Goal: Task Accomplishment & Management: Complete application form

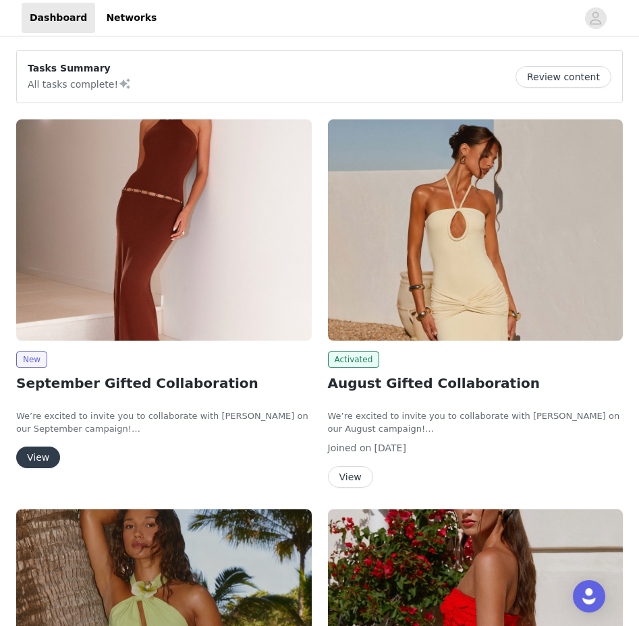
click at [28, 448] on button "View" at bounding box center [38, 458] width 44 height 22
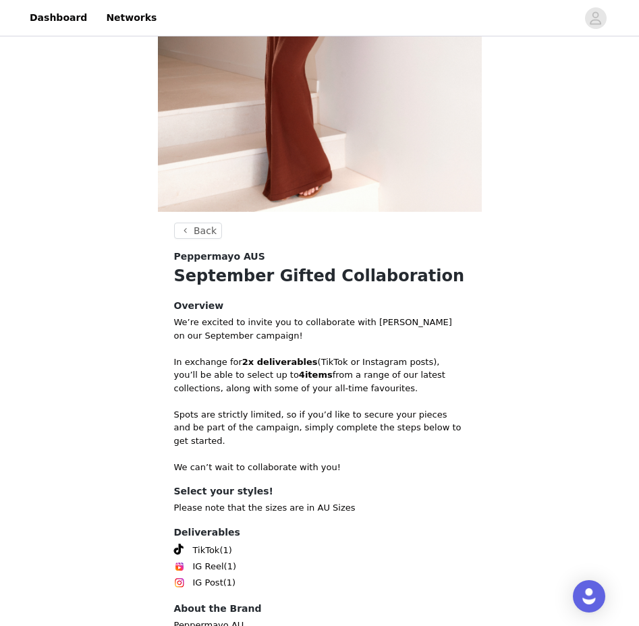
scroll to position [316, 0]
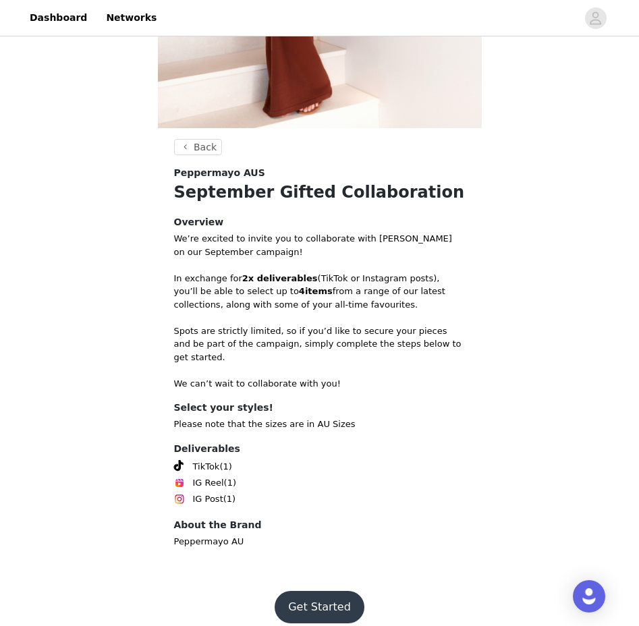
click at [313, 595] on button "Get Started" at bounding box center [320, 607] width 90 height 32
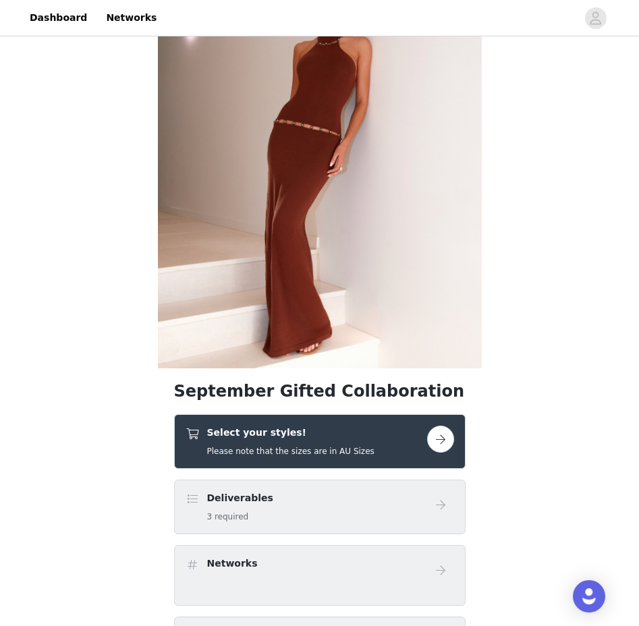
scroll to position [85, 0]
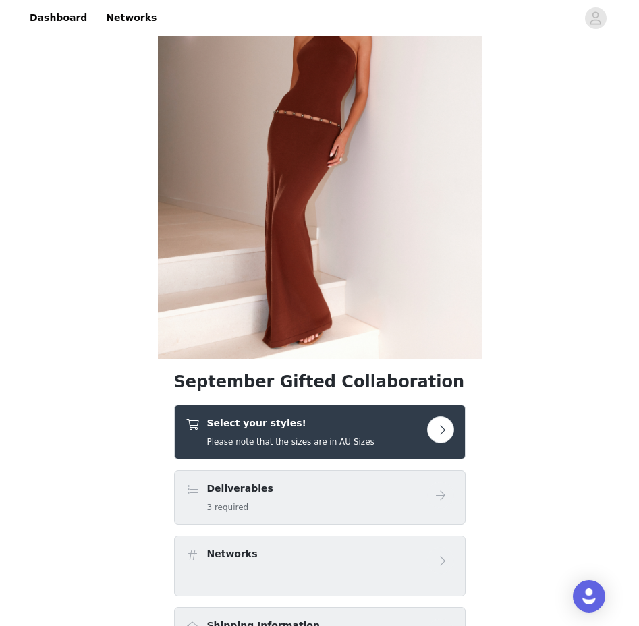
click at [256, 424] on h4 "Select your styles!" at bounding box center [290, 423] width 167 height 14
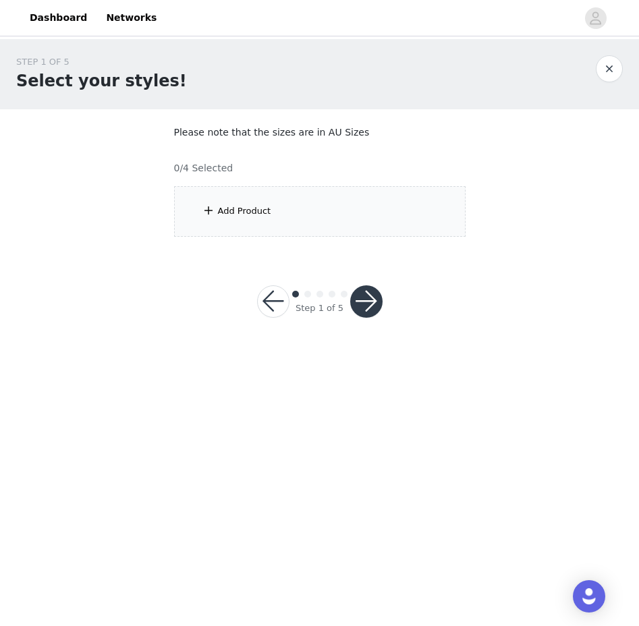
click at [290, 215] on div "Add Product" at bounding box center [319, 211] width 291 height 51
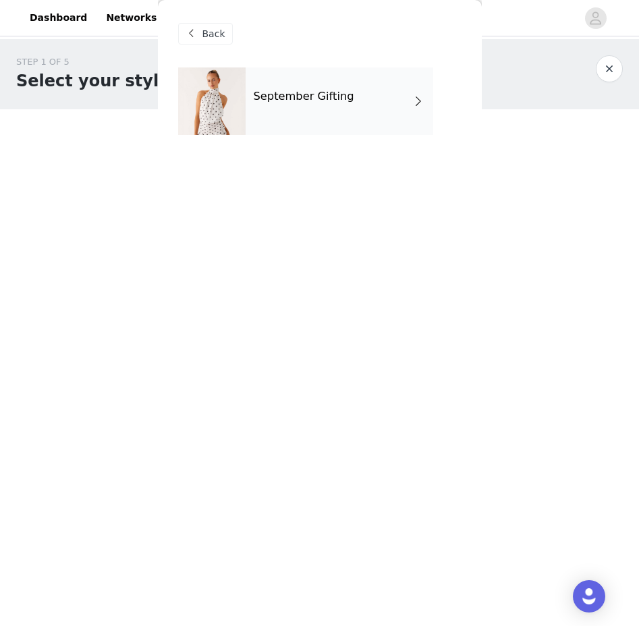
click at [287, 101] on h4 "September Gifting" at bounding box center [304, 96] width 101 height 12
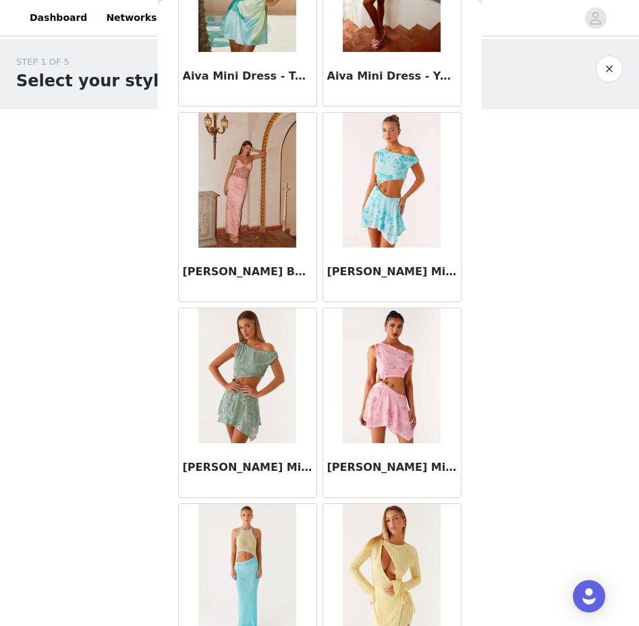
scroll to position [1438, 0]
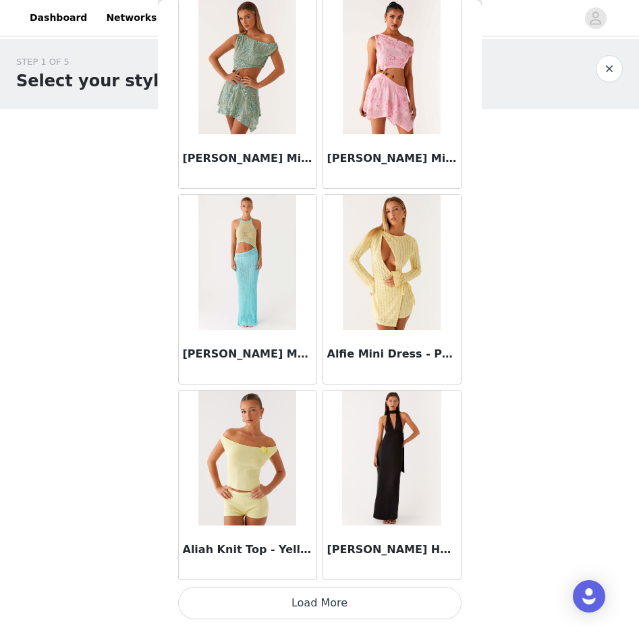
click at [312, 603] on button "Load More" at bounding box center [319, 603] width 283 height 32
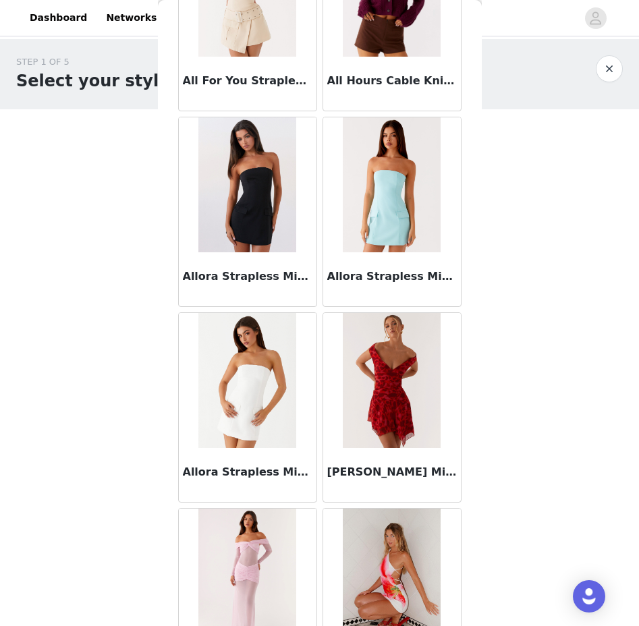
scroll to position [3395, 0]
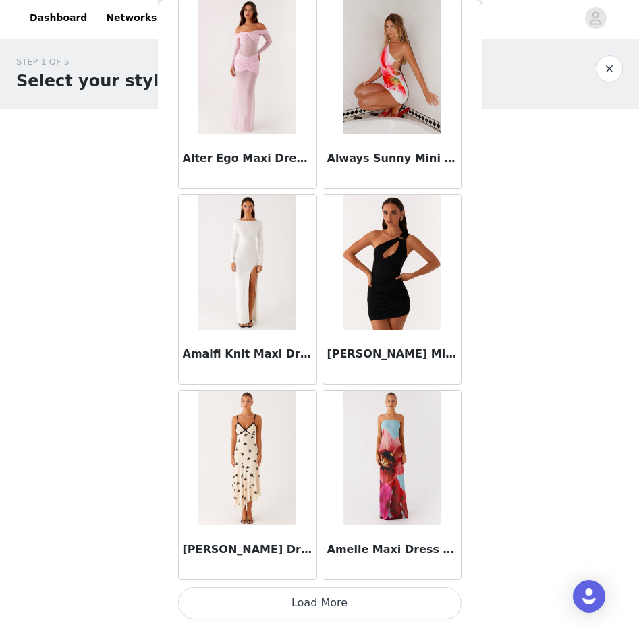
click at [287, 600] on button "Load More" at bounding box center [319, 603] width 283 height 32
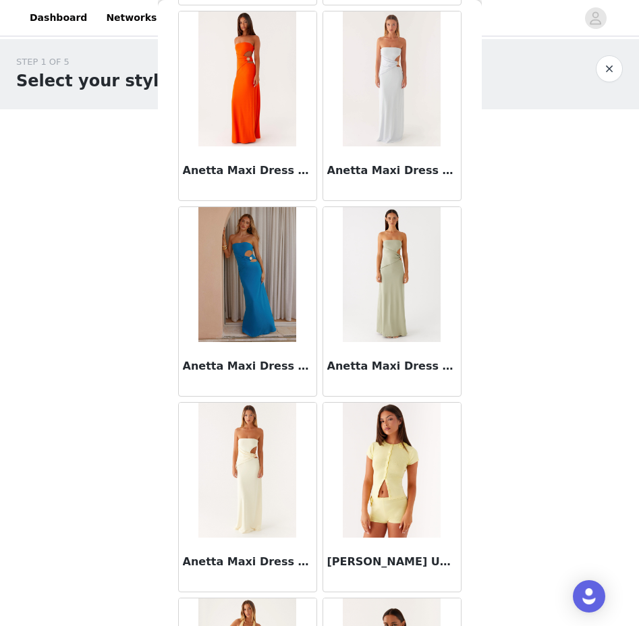
scroll to position [5351, 0]
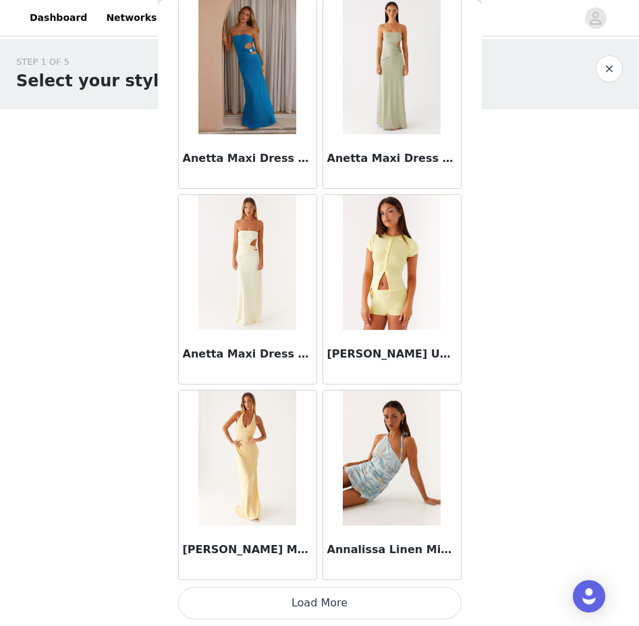
click at [281, 603] on button "Load More" at bounding box center [319, 603] width 283 height 32
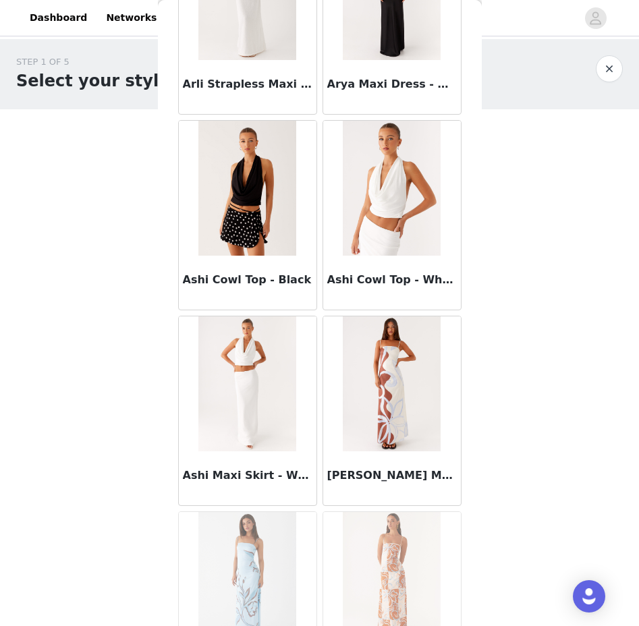
scroll to position [7307, 0]
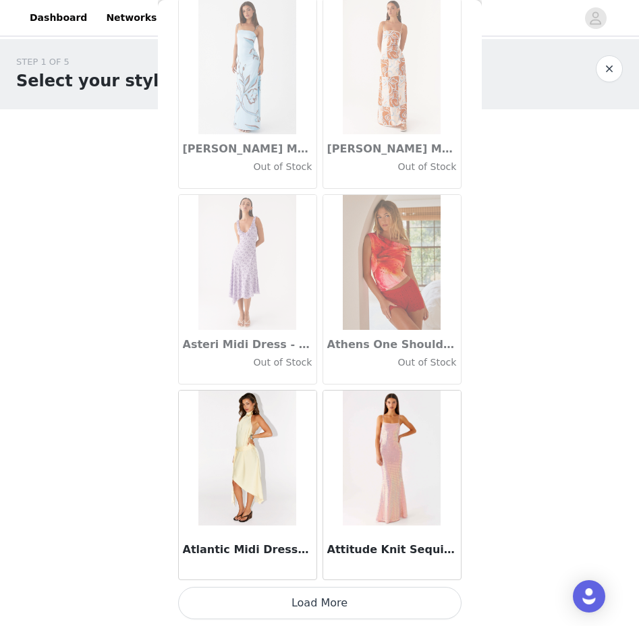
click at [293, 602] on button "Load More" at bounding box center [319, 603] width 283 height 32
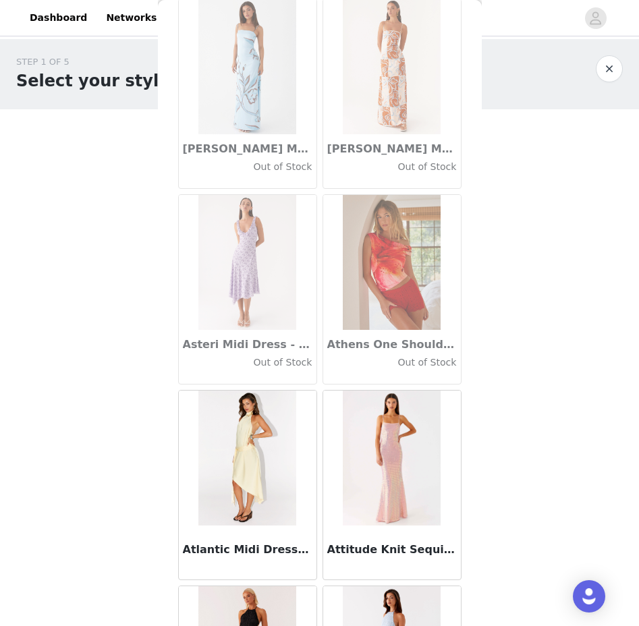
scroll to position [9264, 0]
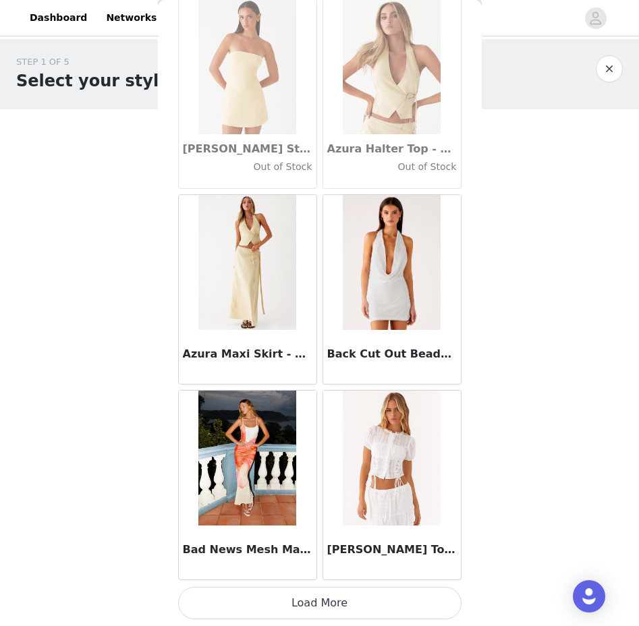
click at [250, 607] on button "Load More" at bounding box center [319, 603] width 283 height 32
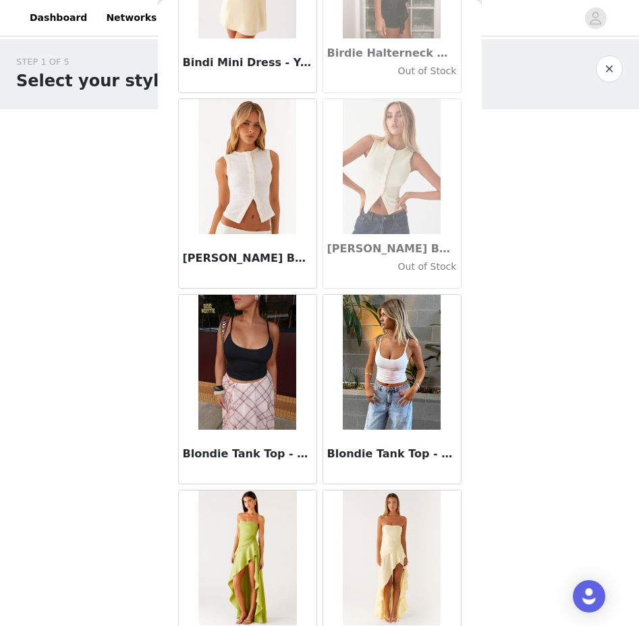
scroll to position [11220, 0]
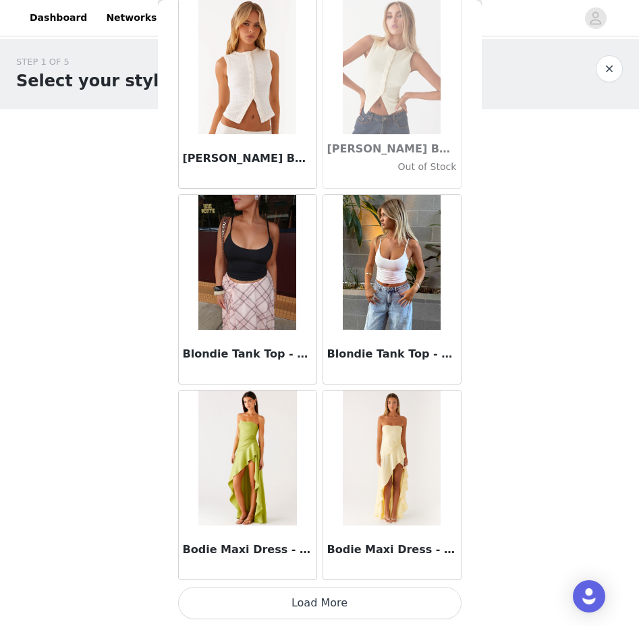
click at [231, 599] on button "Load More" at bounding box center [319, 603] width 283 height 32
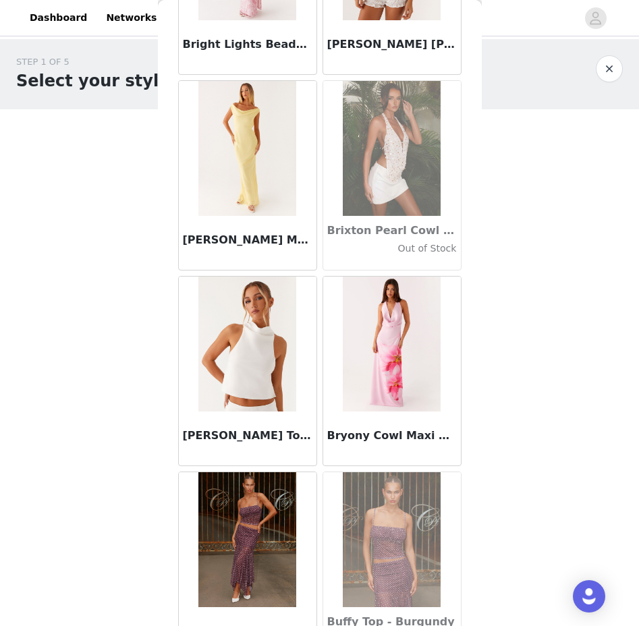
scroll to position [13176, 0]
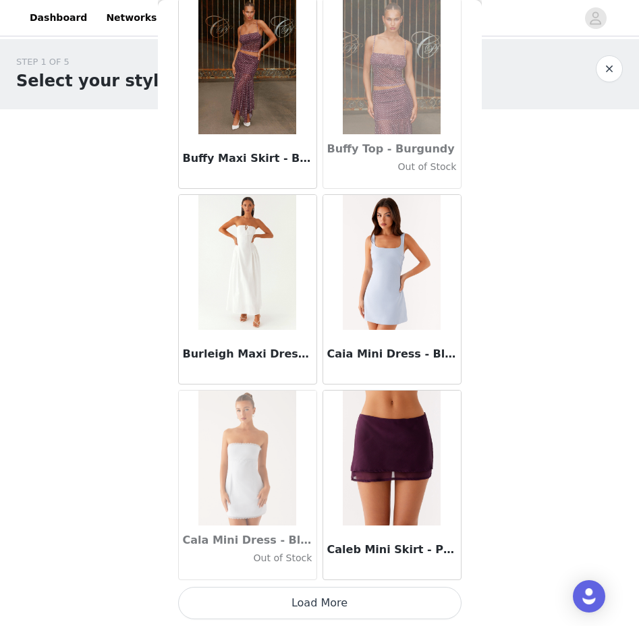
click at [271, 605] on button "Load More" at bounding box center [319, 603] width 283 height 32
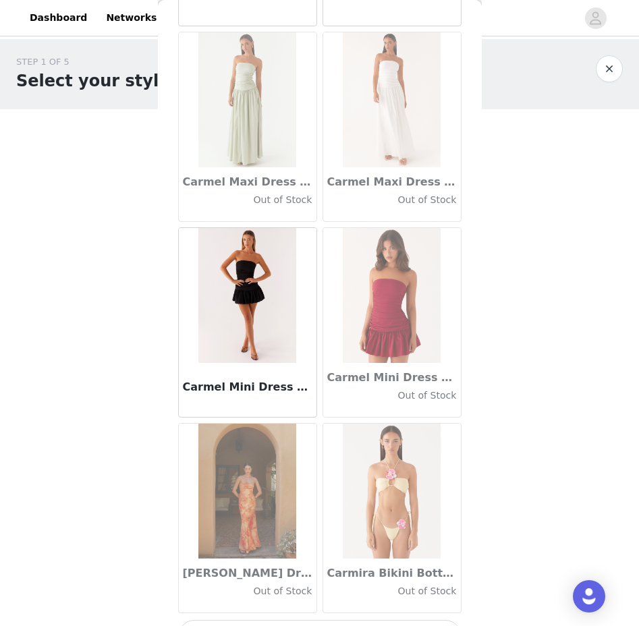
scroll to position [15133, 0]
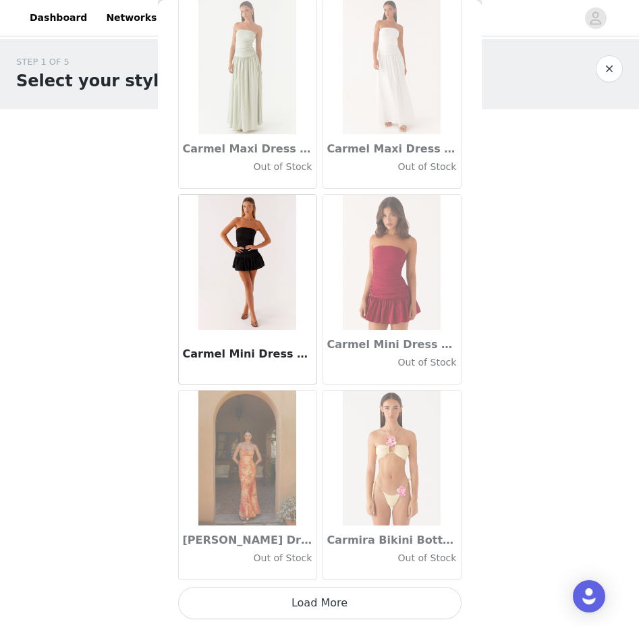
click at [281, 610] on button "Load More" at bounding box center [319, 603] width 283 height 32
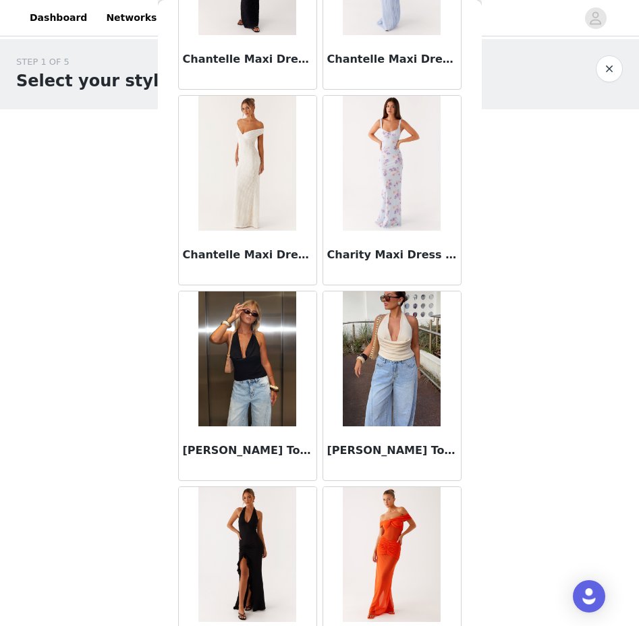
scroll to position [17089, 0]
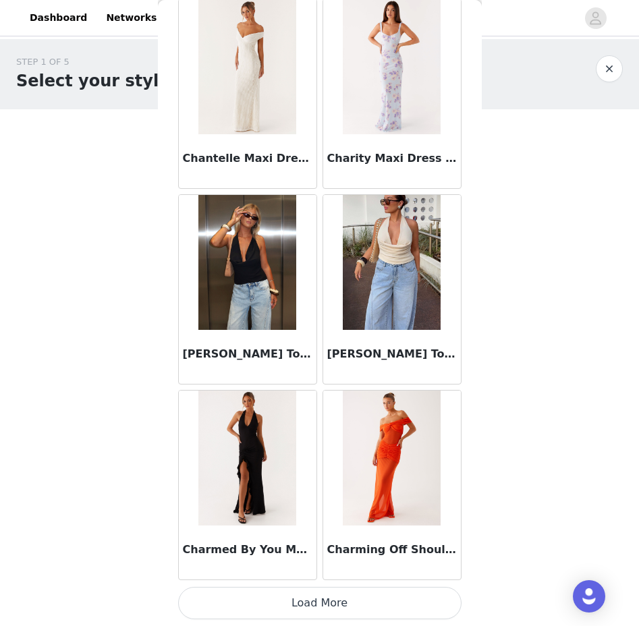
click at [258, 608] on button "Load More" at bounding box center [319, 603] width 283 height 32
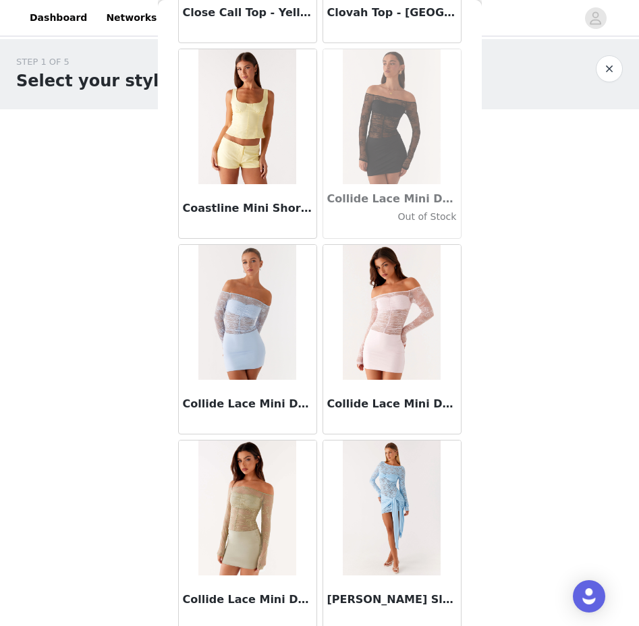
scroll to position [19045, 0]
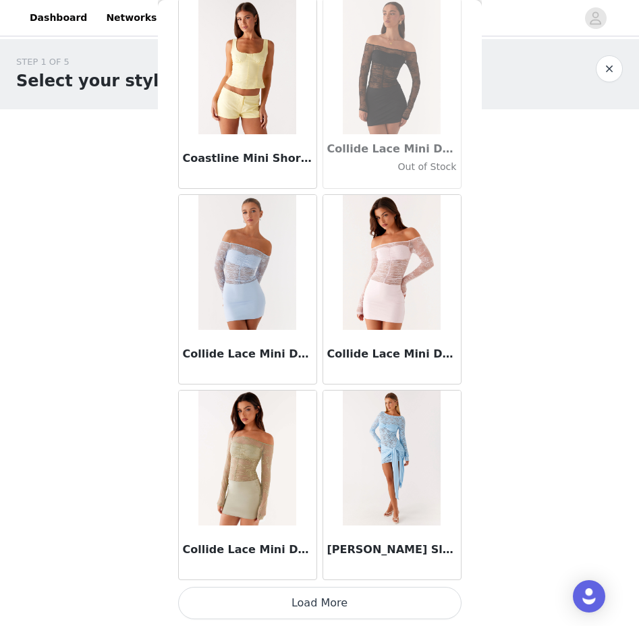
click at [292, 613] on button "Load More" at bounding box center [319, 603] width 283 height 32
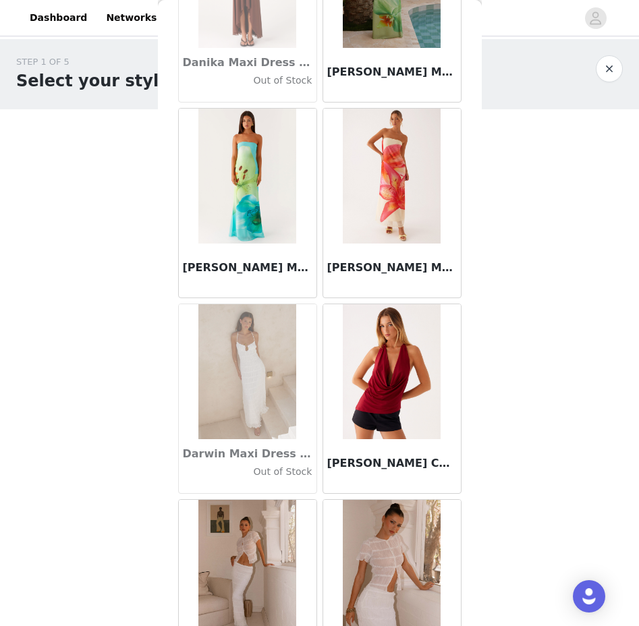
scroll to position [21002, 0]
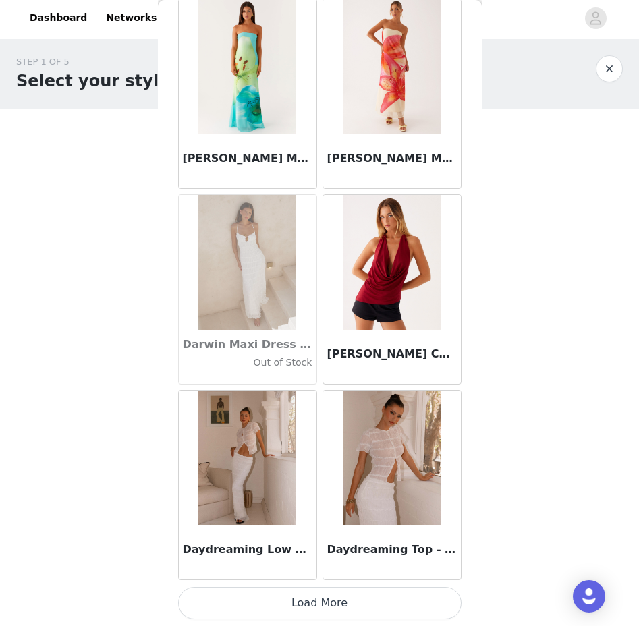
click at [266, 598] on button "Load More" at bounding box center [319, 603] width 283 height 32
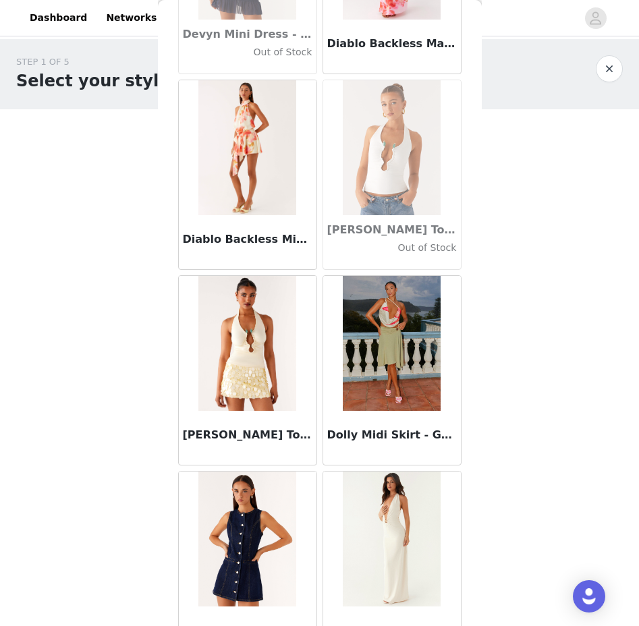
scroll to position [22958, 0]
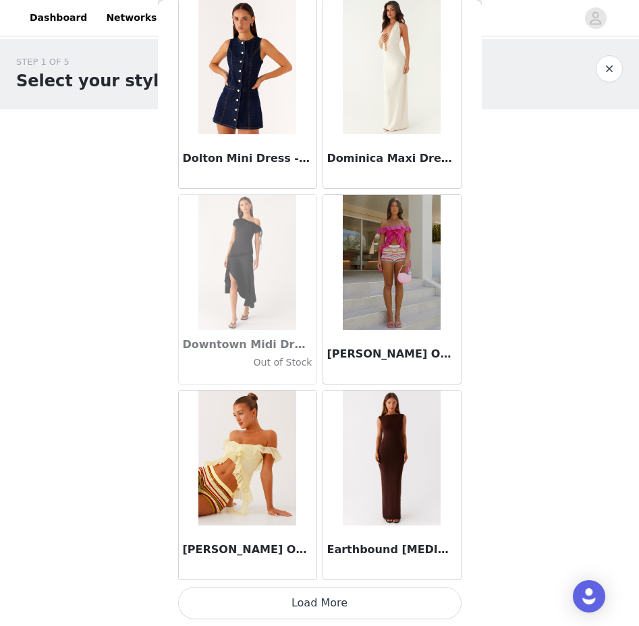
click at [273, 611] on button "Load More" at bounding box center [319, 603] width 283 height 32
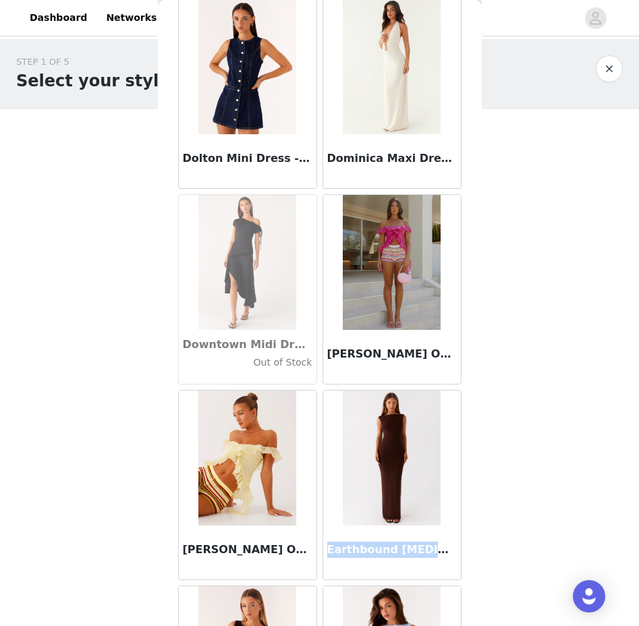
drag, startPoint x: 326, startPoint y: 548, endPoint x: 444, endPoint y: 554, distance: 118.2
click at [444, 554] on div "Earthbound [MEDICAL_DATA] Maxi Dress - Chocolate" at bounding box center [392, 553] width 138 height 54
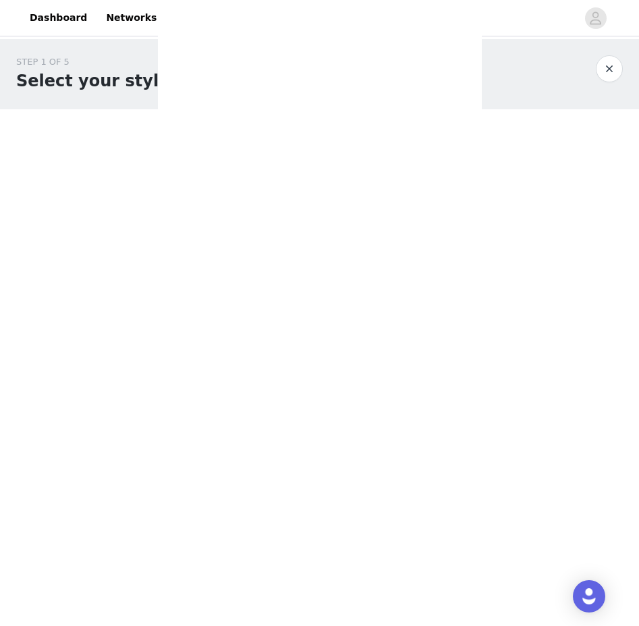
scroll to position [0, 0]
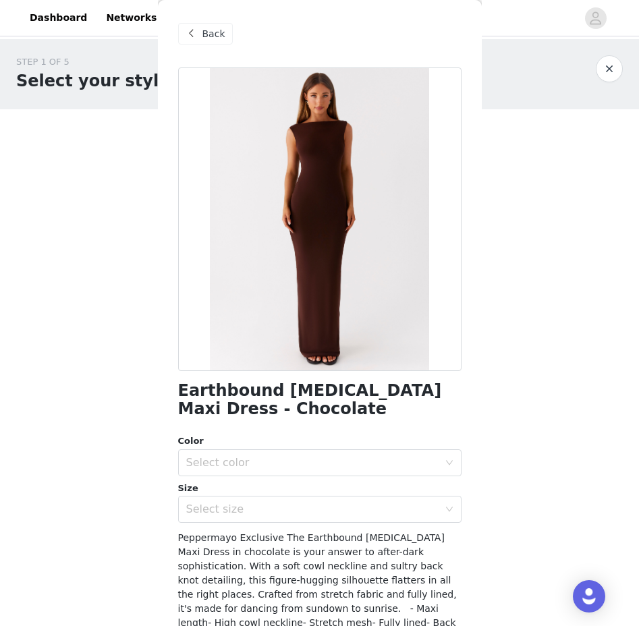
click at [200, 38] on div "Back" at bounding box center [205, 34] width 55 height 22
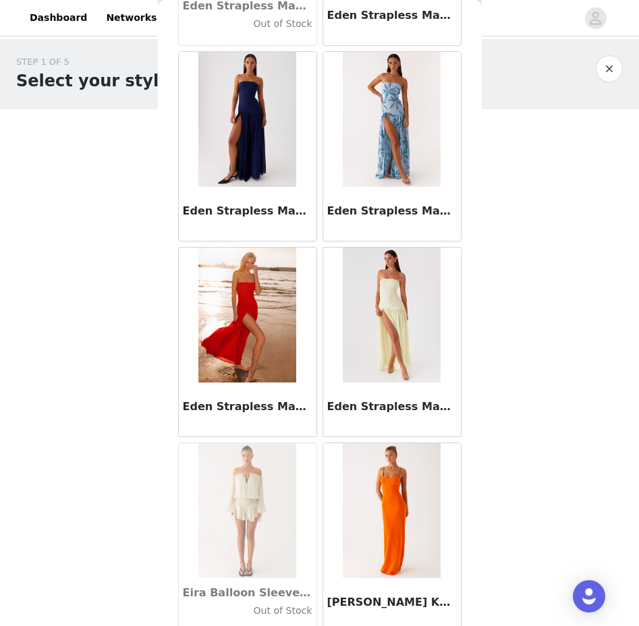
scroll to position [24914, 0]
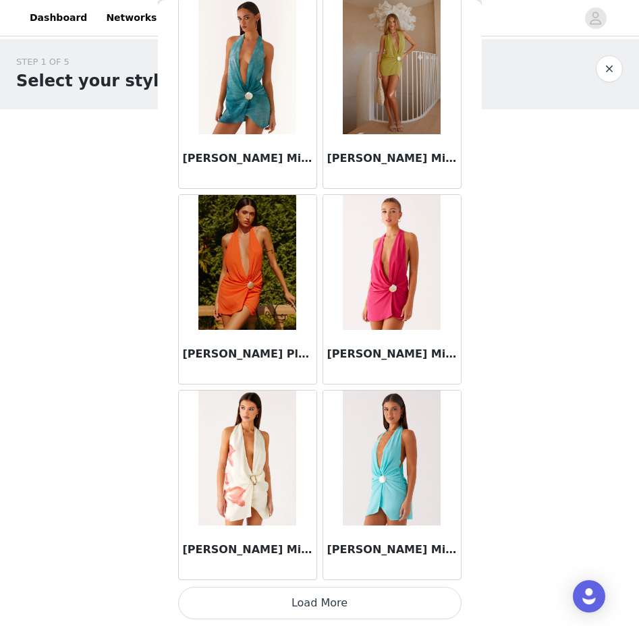
click at [250, 601] on button "Load More" at bounding box center [319, 603] width 283 height 32
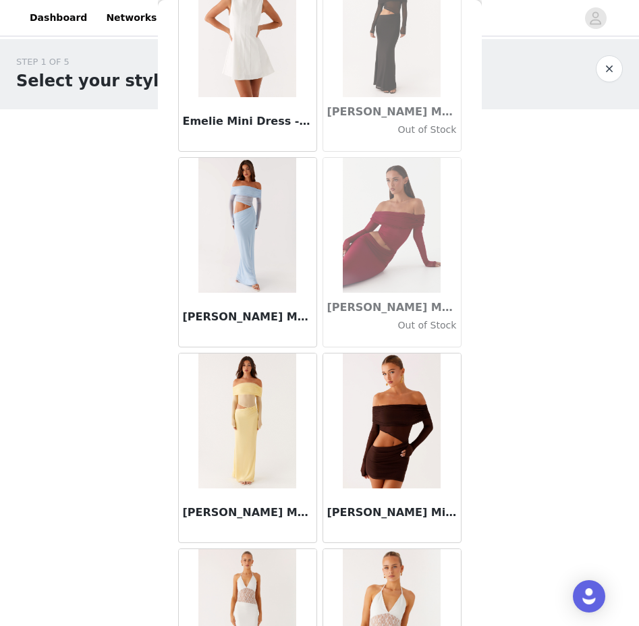
scroll to position [26871, 0]
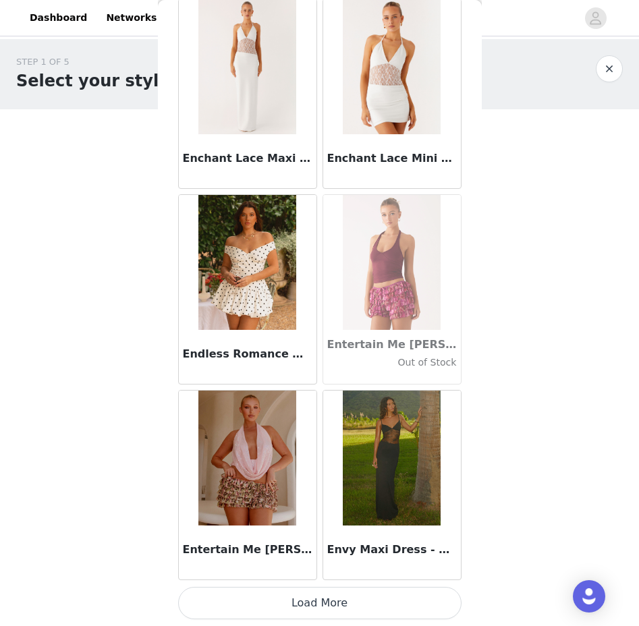
click at [262, 605] on button "Load More" at bounding box center [319, 603] width 283 height 32
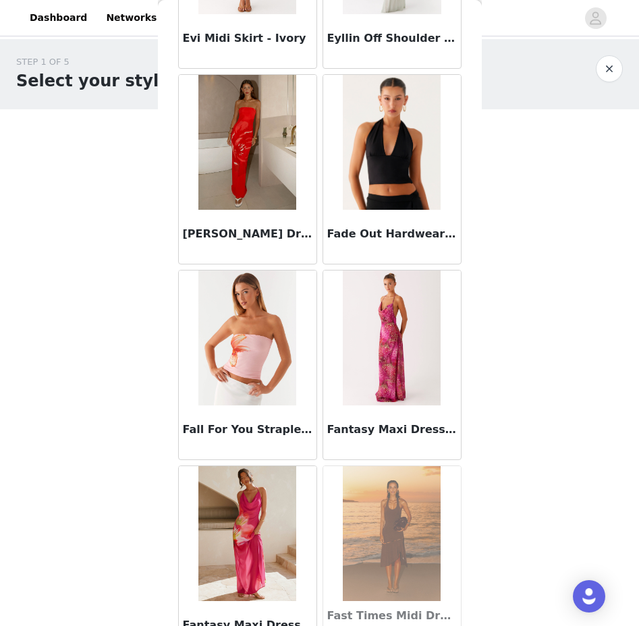
scroll to position [28827, 0]
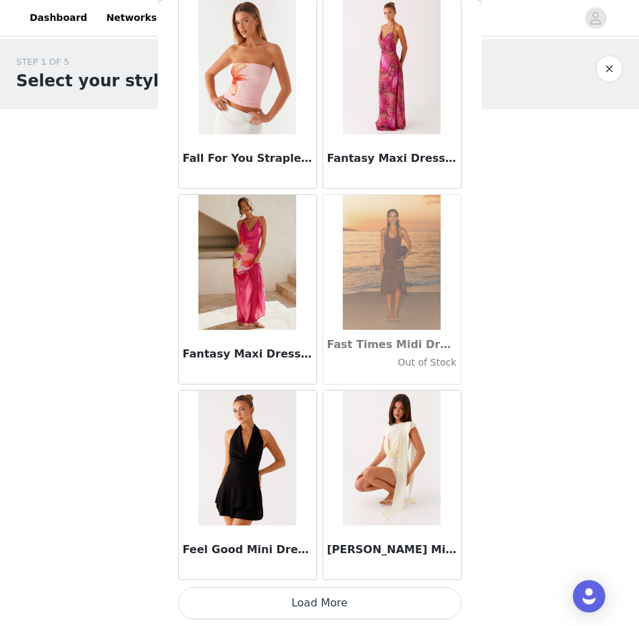
click at [312, 600] on button "Load More" at bounding box center [319, 603] width 283 height 32
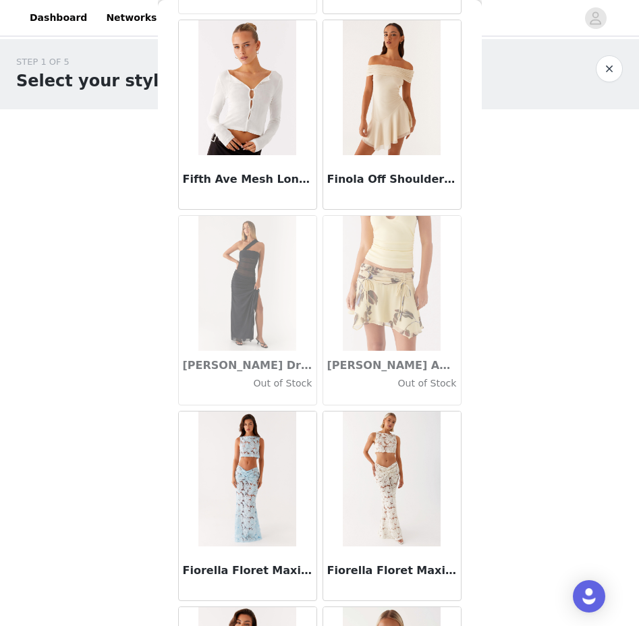
scroll to position [30783, 0]
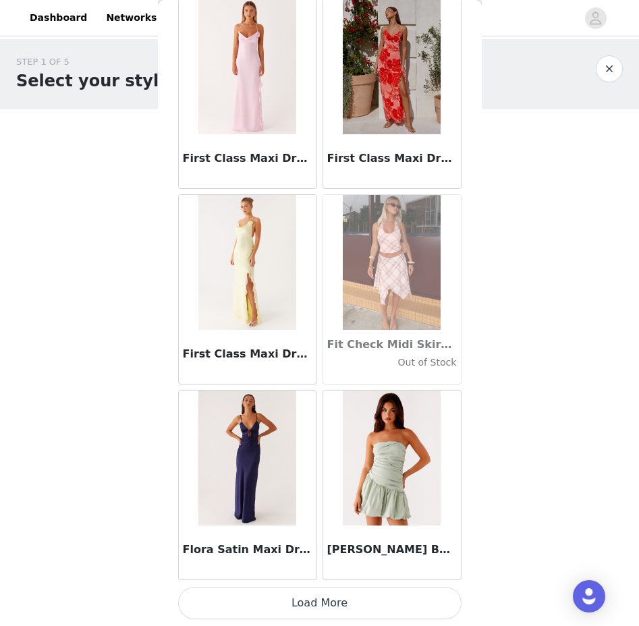
click at [277, 608] on button "Load More" at bounding box center [319, 603] width 283 height 32
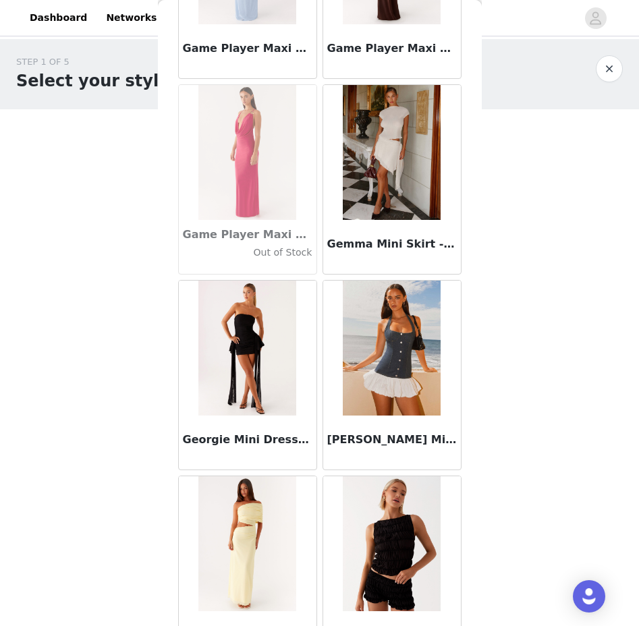
scroll to position [32740, 0]
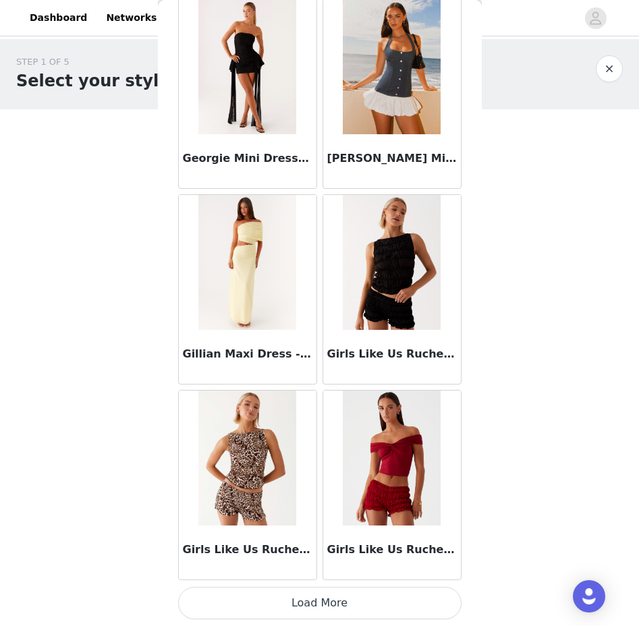
click at [258, 598] on button "Load More" at bounding box center [319, 603] width 283 height 32
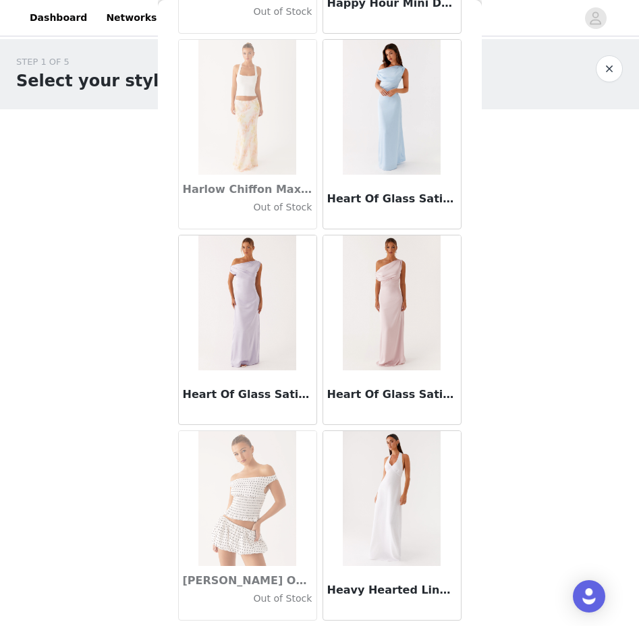
scroll to position [34696, 0]
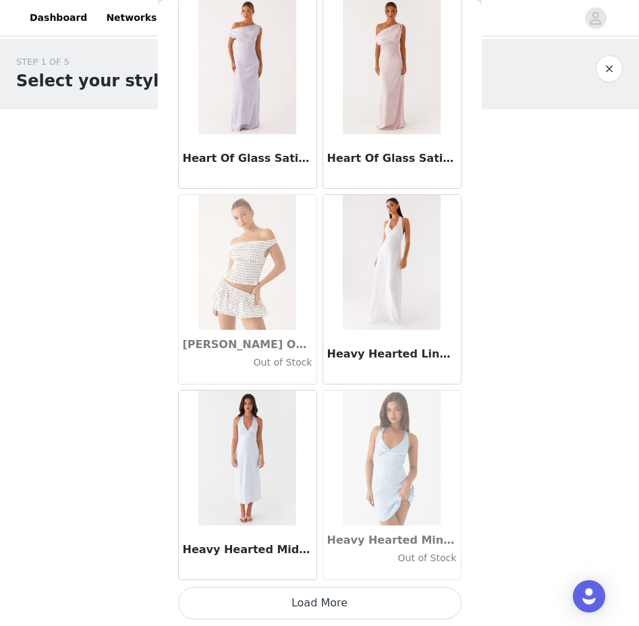
click at [300, 603] on button "Load More" at bounding box center [319, 603] width 283 height 32
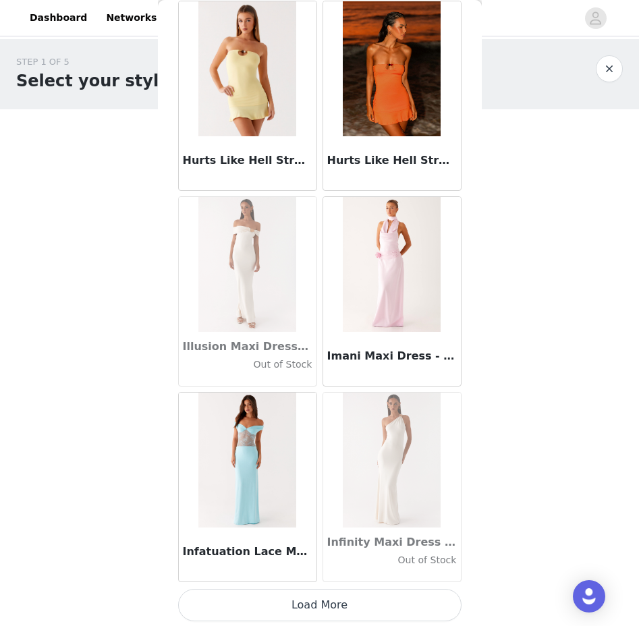
scroll to position [36652, 0]
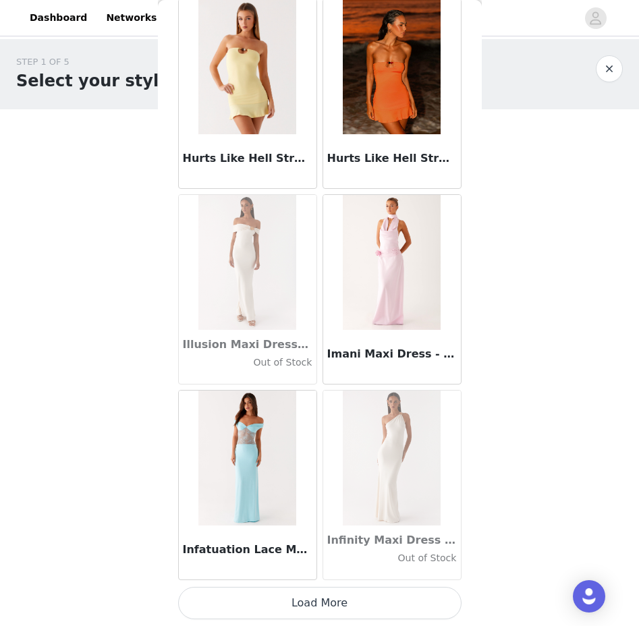
click at [268, 610] on button "Load More" at bounding box center [319, 603] width 283 height 32
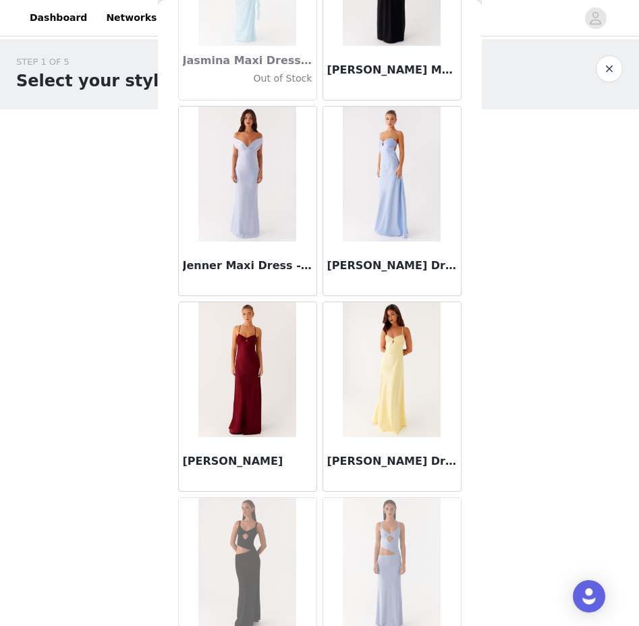
scroll to position [38609, 0]
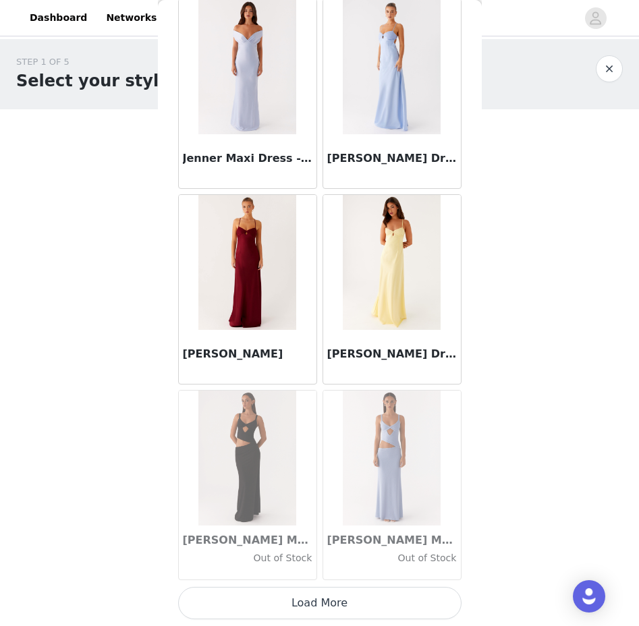
click at [333, 604] on button "Load More" at bounding box center [319, 603] width 283 height 32
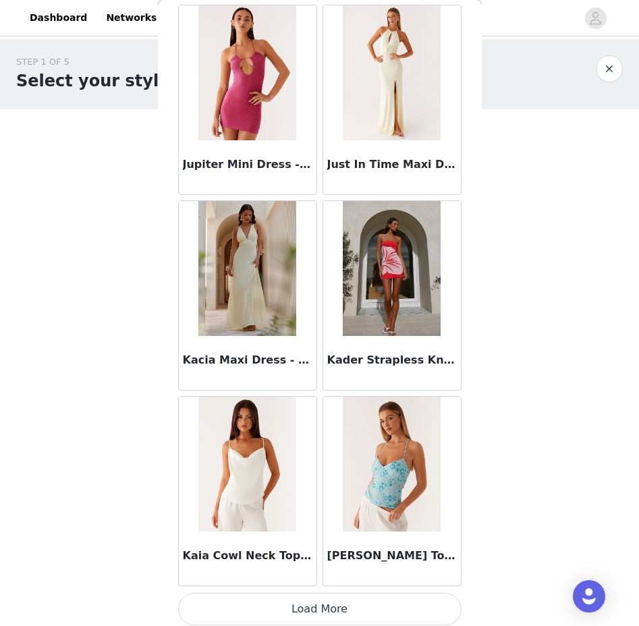
scroll to position [40565, 0]
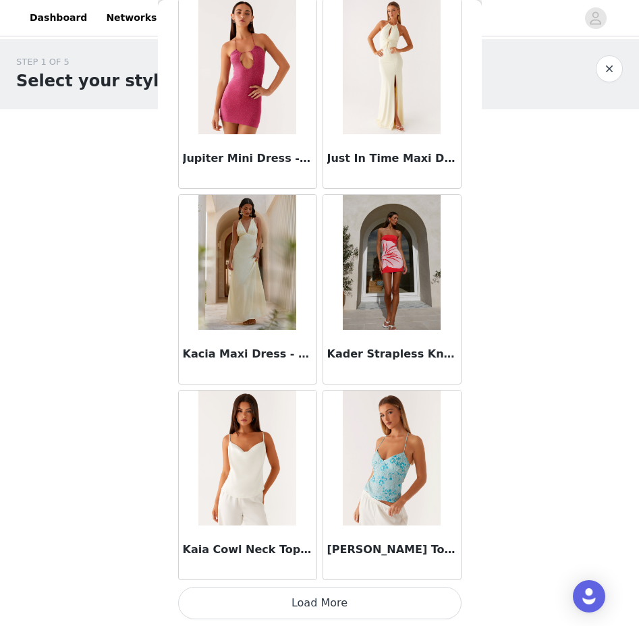
click at [250, 598] on button "Load More" at bounding box center [319, 603] width 283 height 32
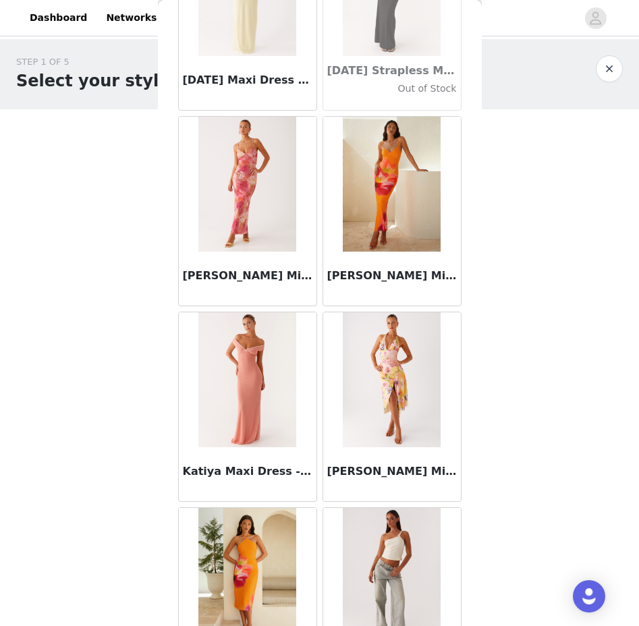
scroll to position [42521, 0]
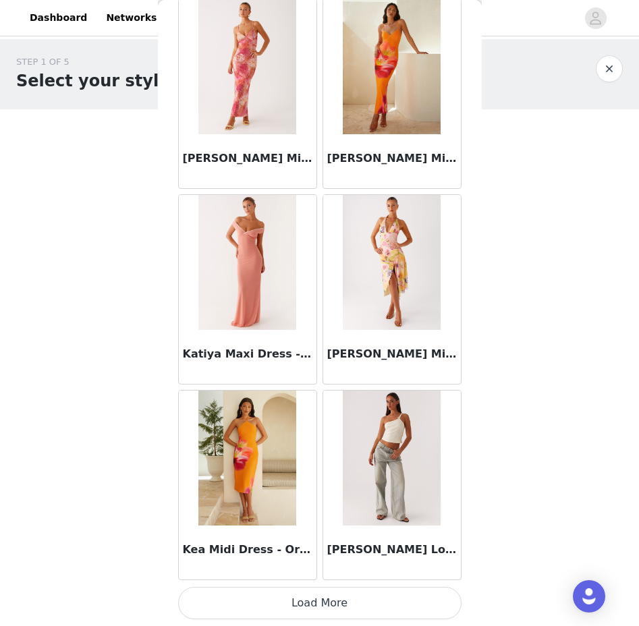
click at [297, 604] on button "Load More" at bounding box center [319, 603] width 283 height 32
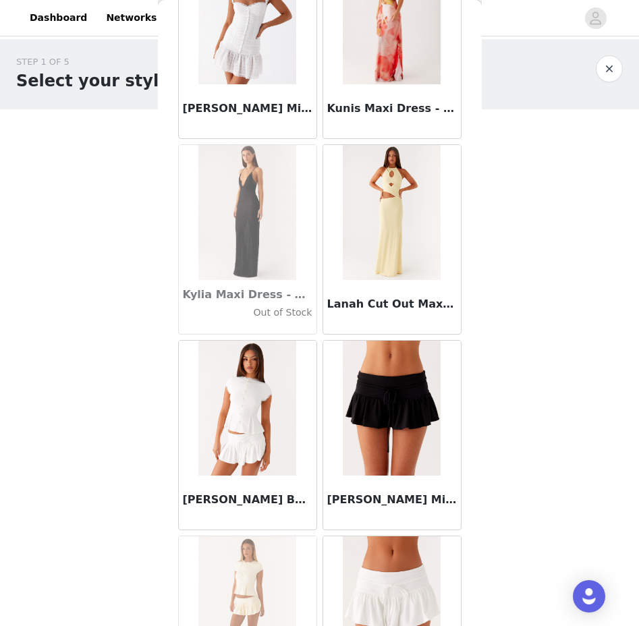
scroll to position [44329, 0]
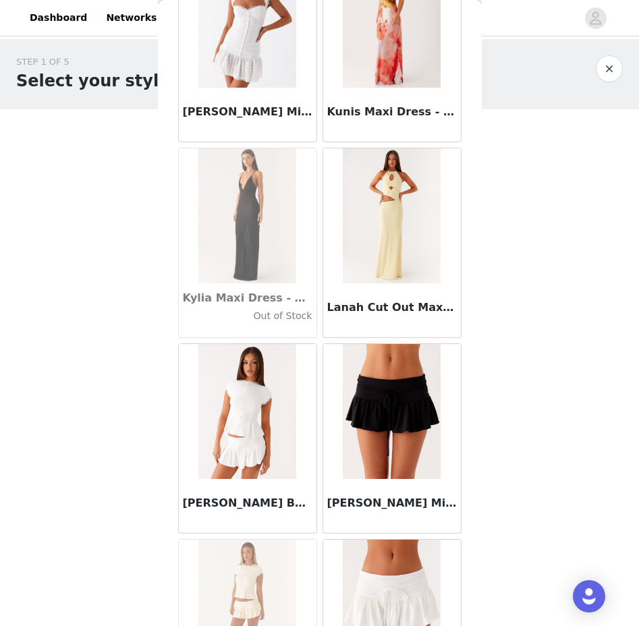
click at [264, 295] on h3 "Kylia Maxi Dress - Black" at bounding box center [248, 298] width 130 height 16
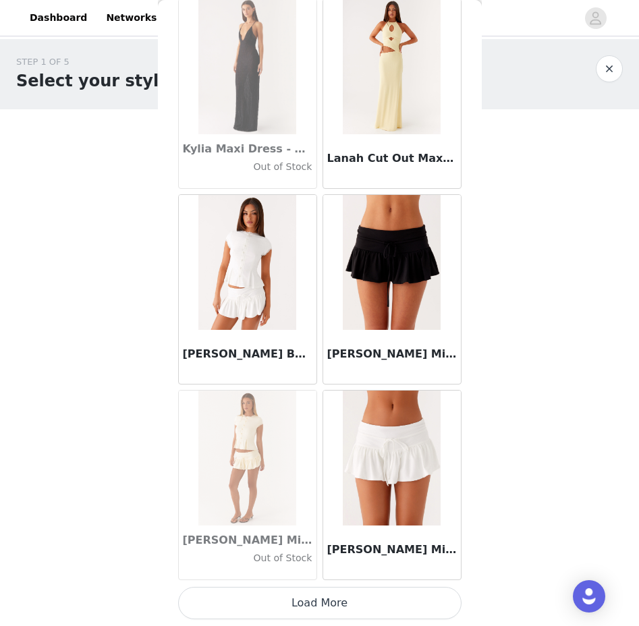
click at [324, 607] on button "Load More" at bounding box center [319, 603] width 283 height 32
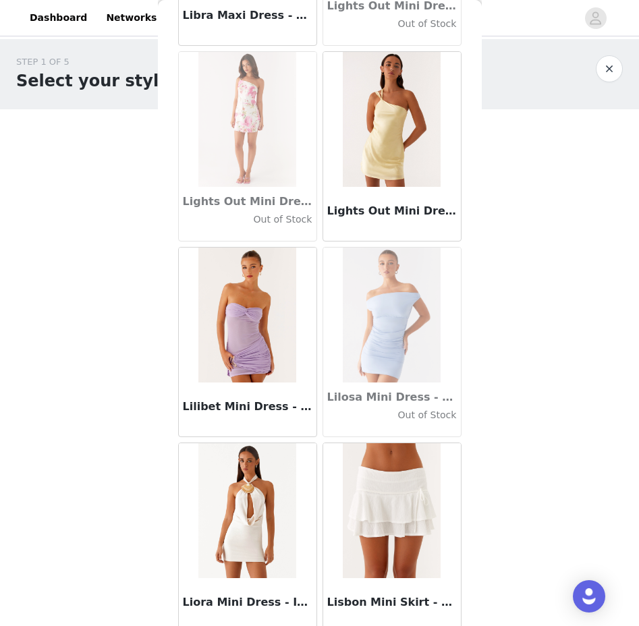
scroll to position [46434, 0]
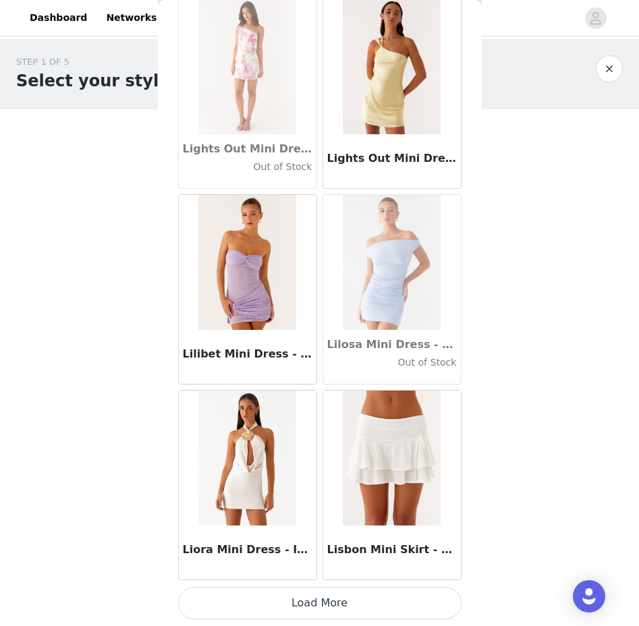
click at [357, 600] on button "Load More" at bounding box center [319, 603] width 283 height 32
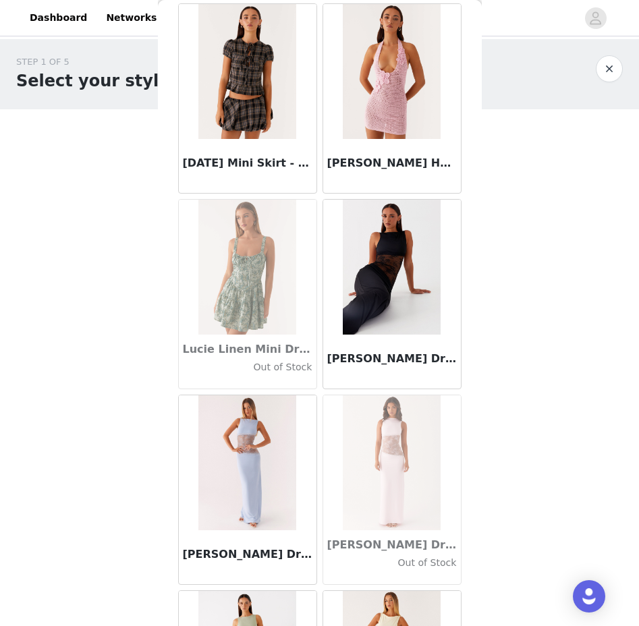
scroll to position [48391, 0]
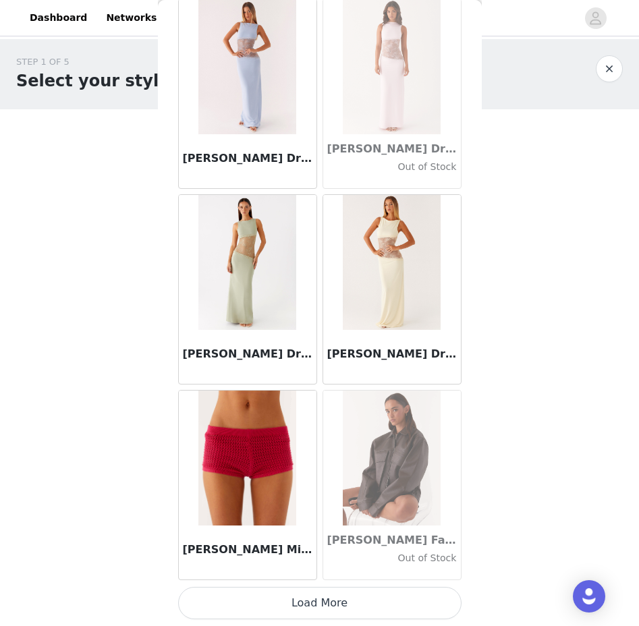
click at [356, 609] on button "Load More" at bounding box center [319, 603] width 283 height 32
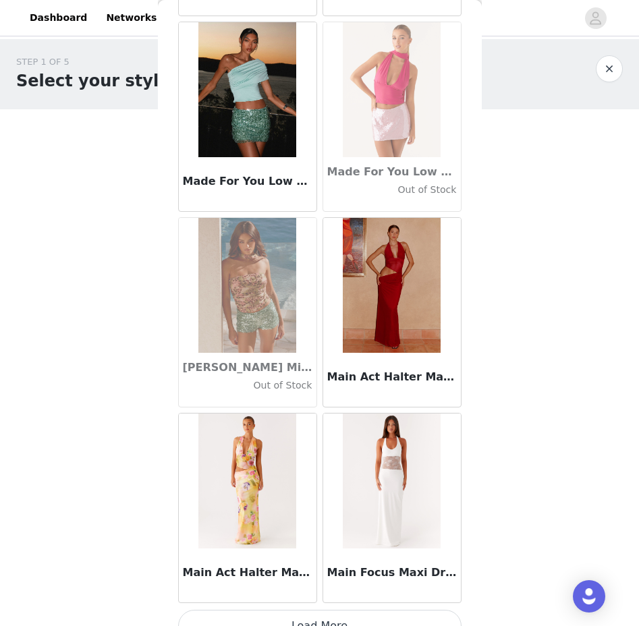
scroll to position [50347, 0]
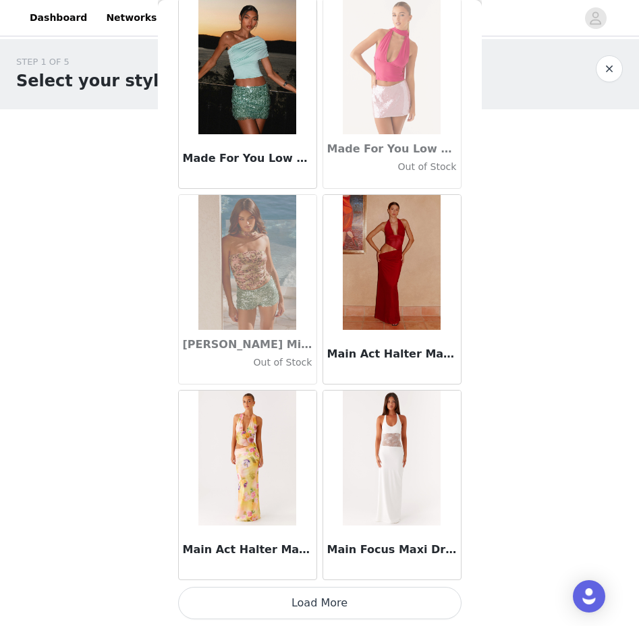
click at [322, 604] on button "Load More" at bounding box center [319, 603] width 283 height 32
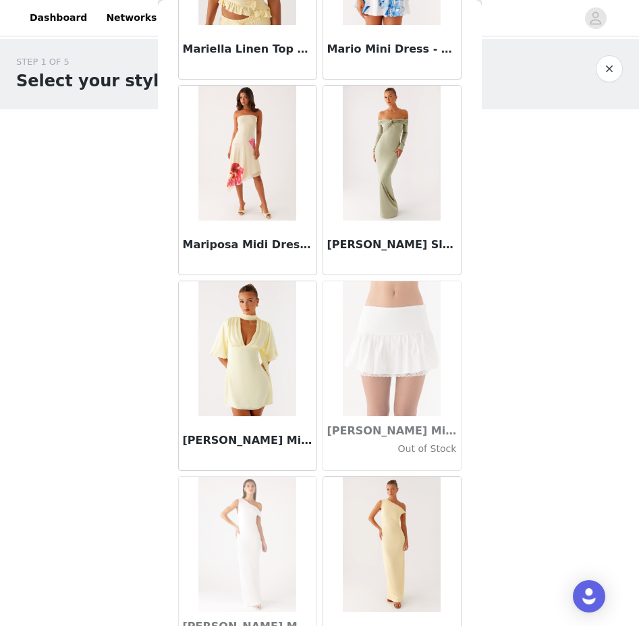
scroll to position [52303, 0]
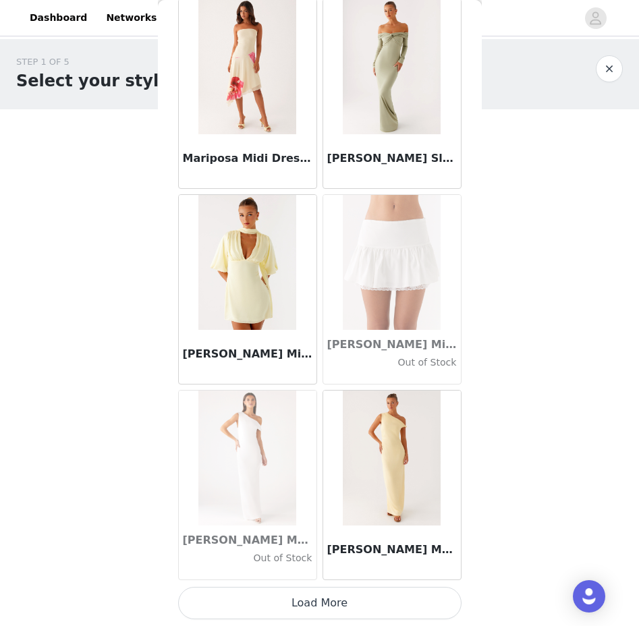
click at [252, 604] on button "Load More" at bounding box center [319, 603] width 283 height 32
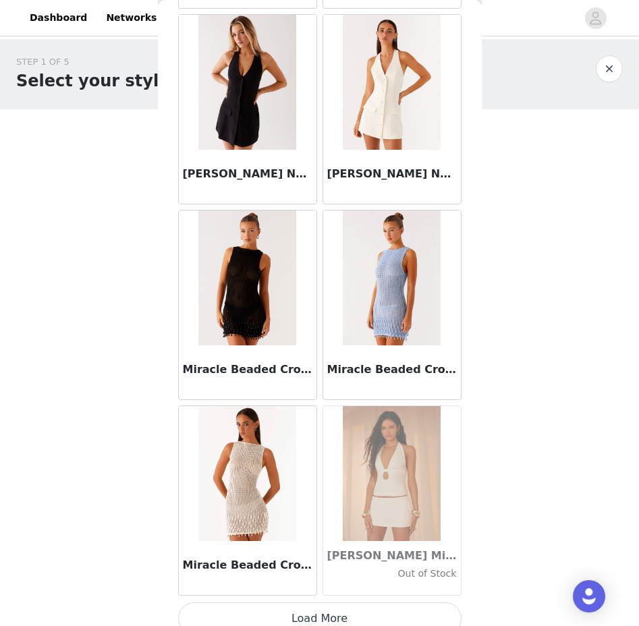
scroll to position [54260, 0]
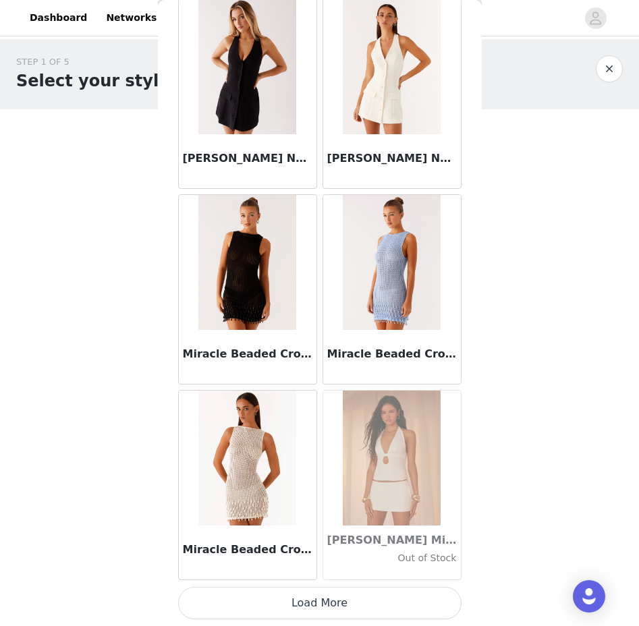
click at [291, 619] on button "Load More" at bounding box center [319, 603] width 283 height 32
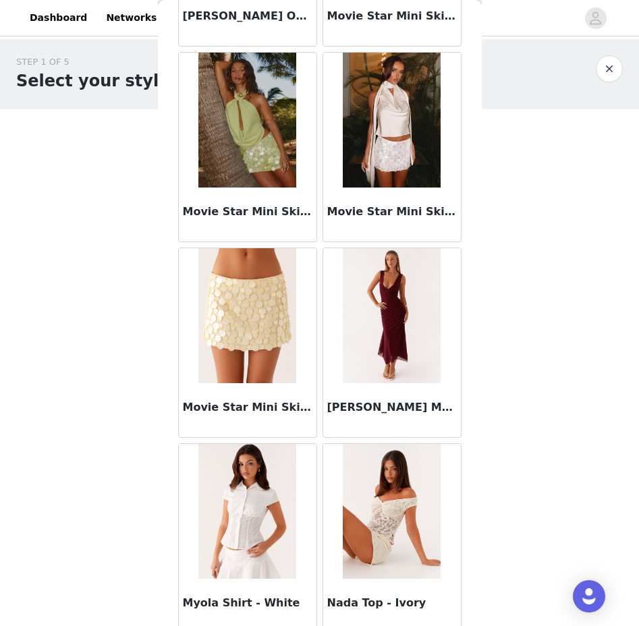
scroll to position [56216, 0]
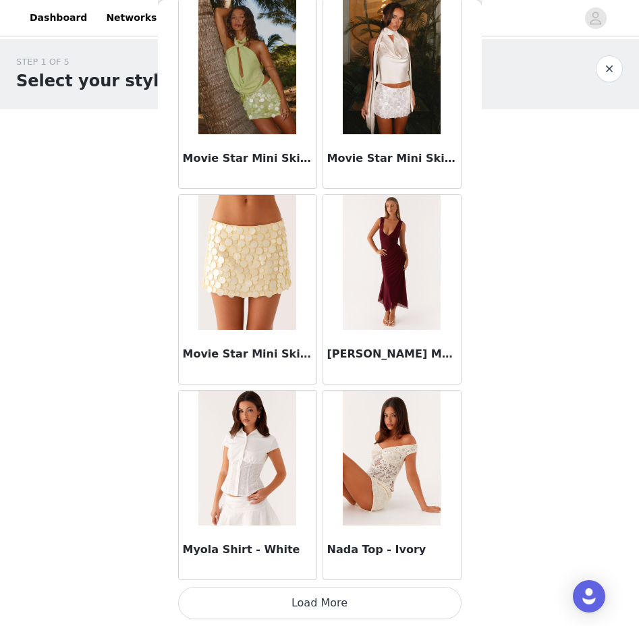
click at [271, 604] on button "Load More" at bounding box center [319, 603] width 283 height 32
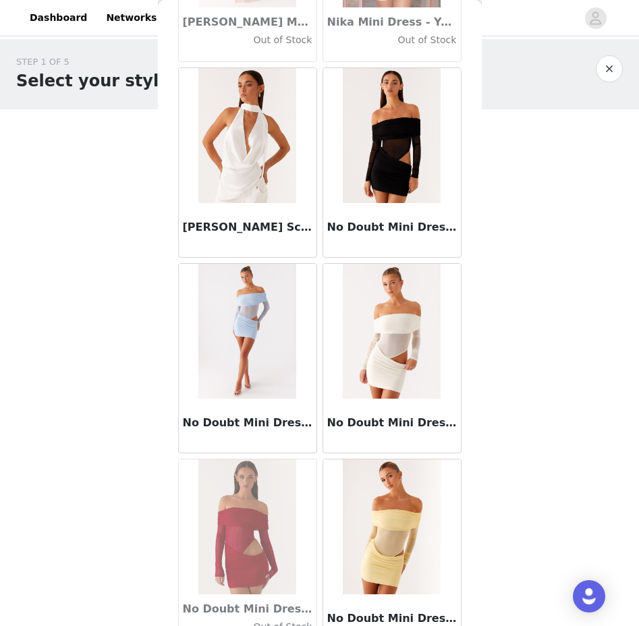
scroll to position [58172, 0]
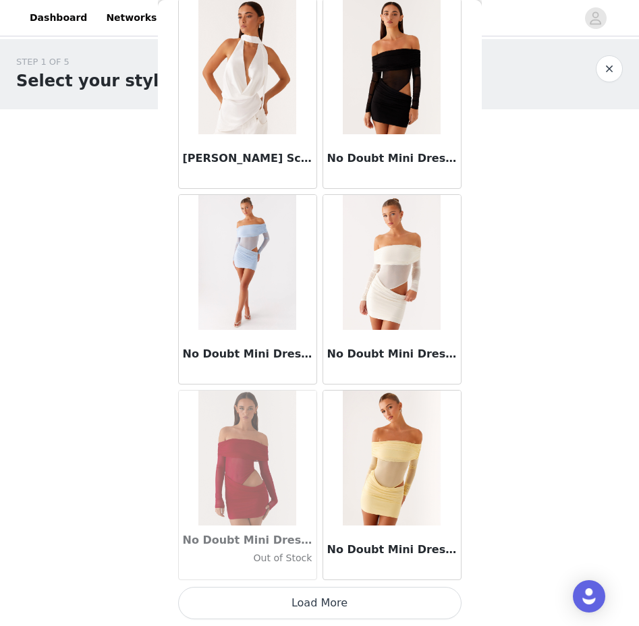
click at [306, 598] on button "Load More" at bounding box center [319, 603] width 283 height 32
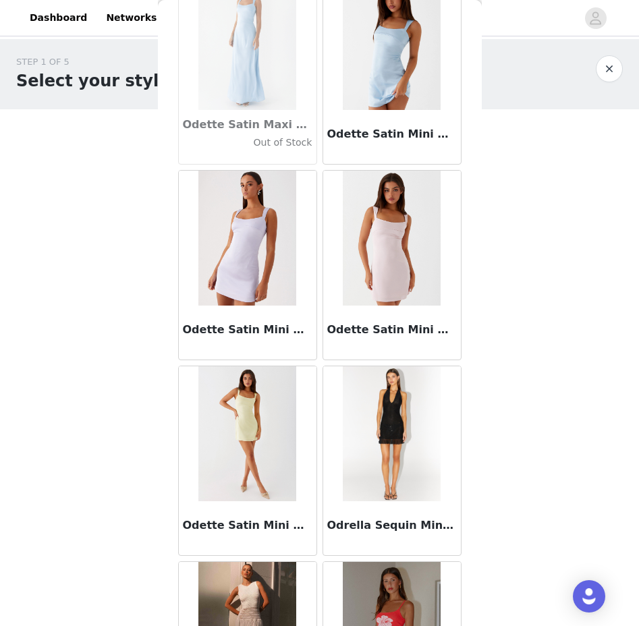
scroll to position [60129, 0]
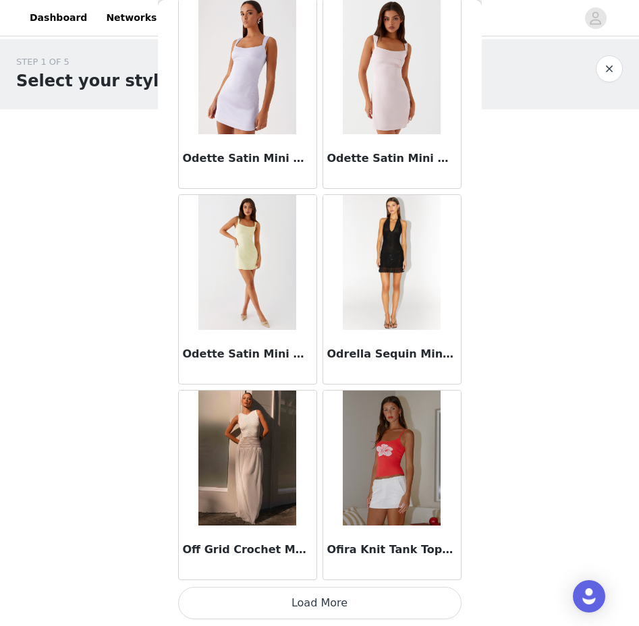
click at [313, 604] on button "Load More" at bounding box center [319, 603] width 283 height 32
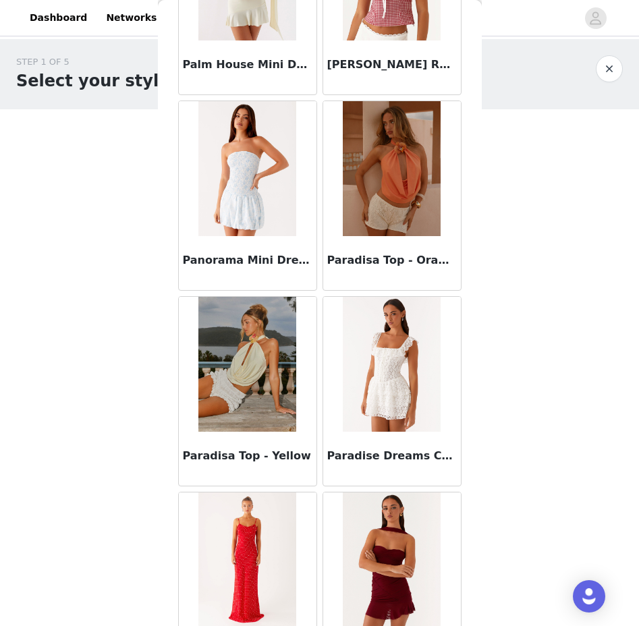
scroll to position [62085, 0]
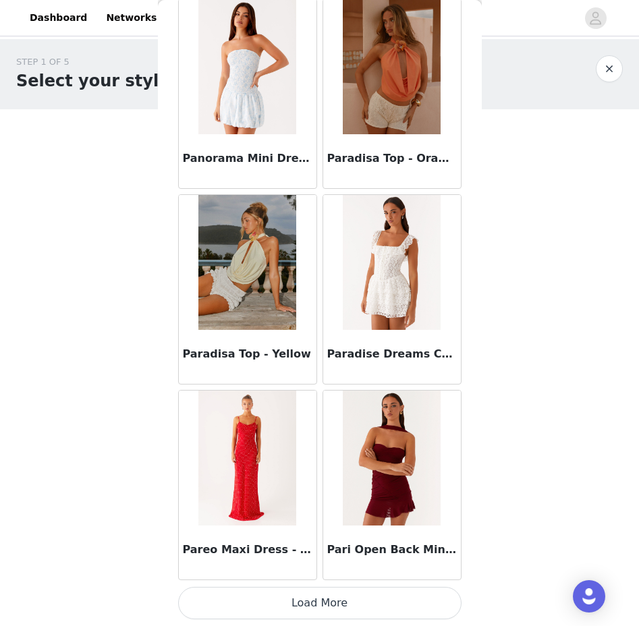
click at [312, 600] on button "Load More" at bounding box center [319, 603] width 283 height 32
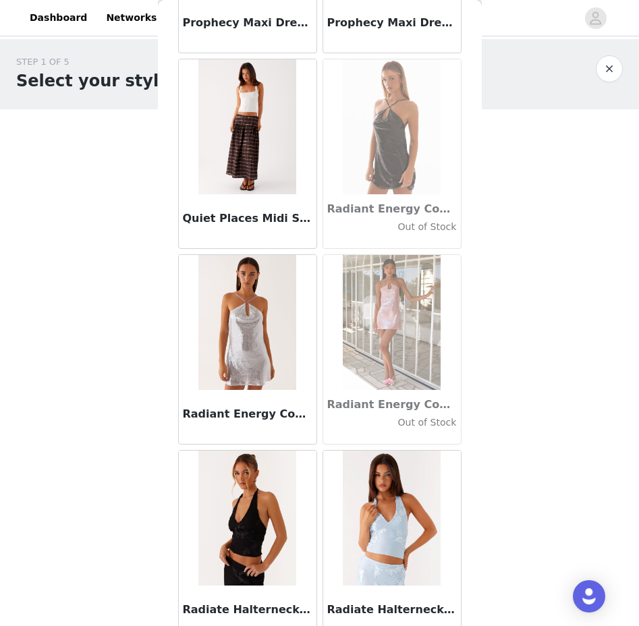
scroll to position [64041, 0]
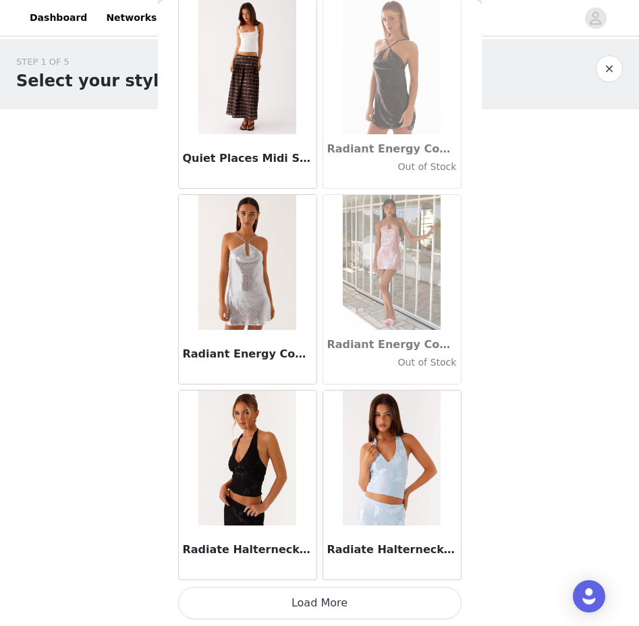
click at [257, 609] on button "Load More" at bounding box center [319, 603] width 283 height 32
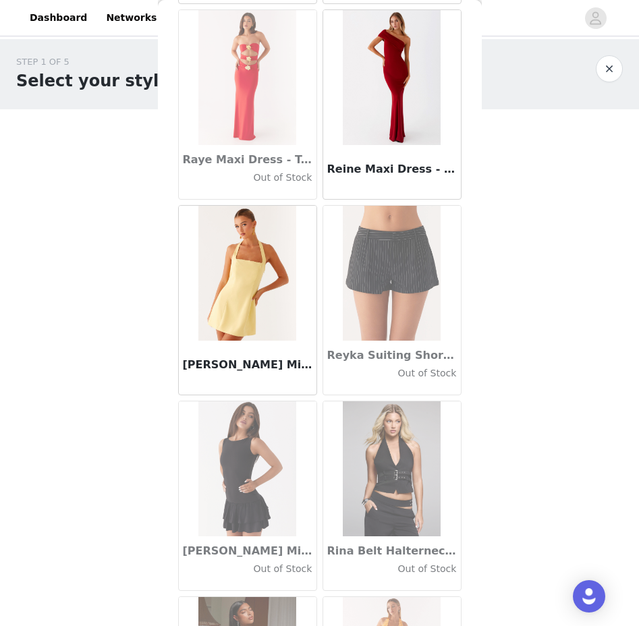
scroll to position [65998, 0]
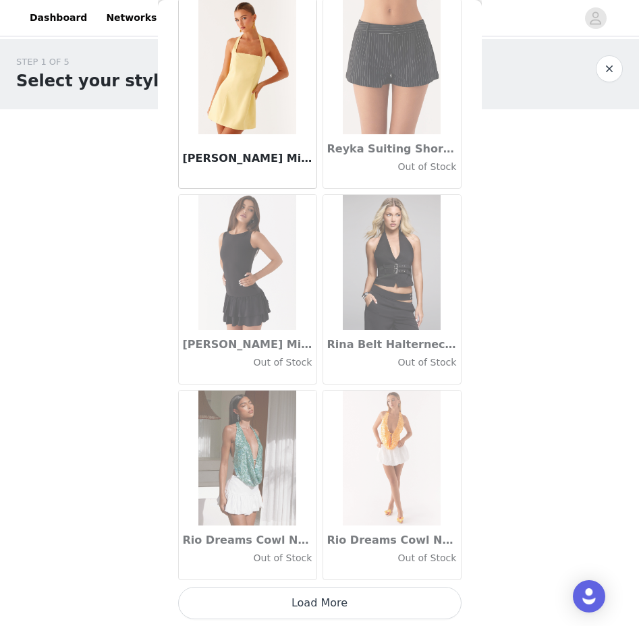
click at [271, 602] on button "Load More" at bounding box center [319, 603] width 283 height 32
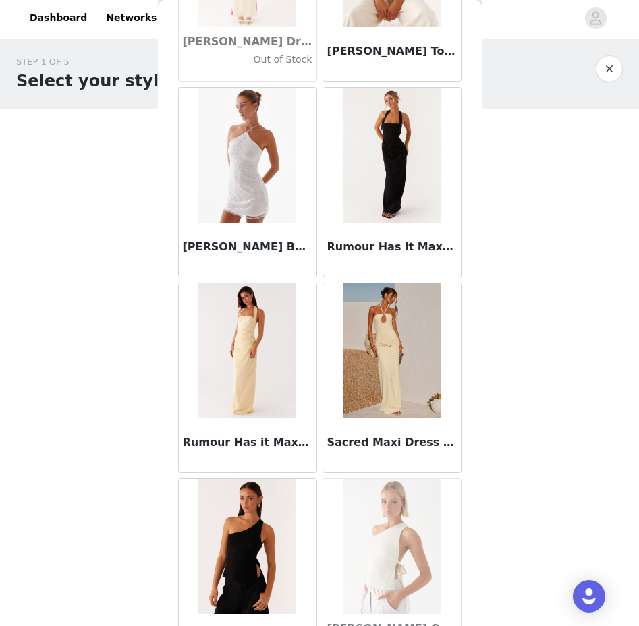
scroll to position [67954, 0]
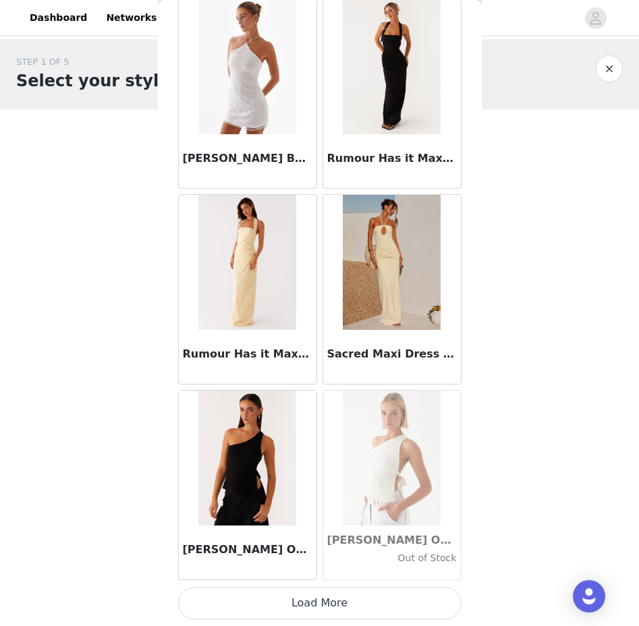
click at [267, 599] on button "Load More" at bounding box center [319, 603] width 283 height 32
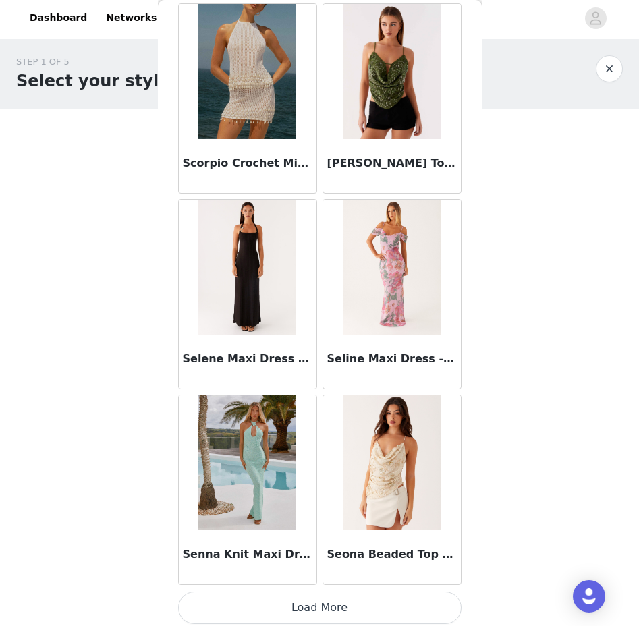
scroll to position [69910, 0]
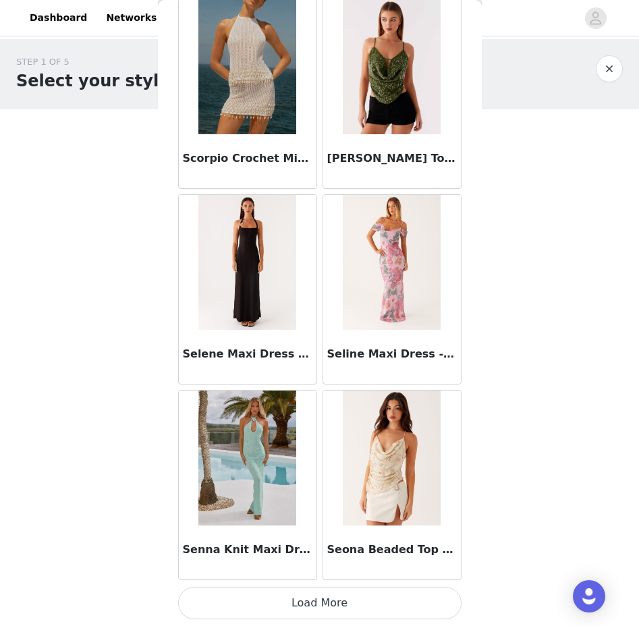
click at [359, 600] on button "Load More" at bounding box center [319, 603] width 283 height 32
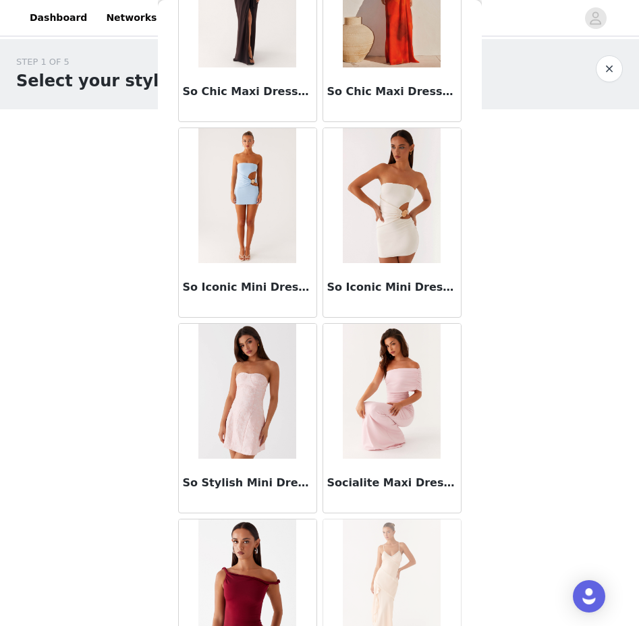
scroll to position [71867, 0]
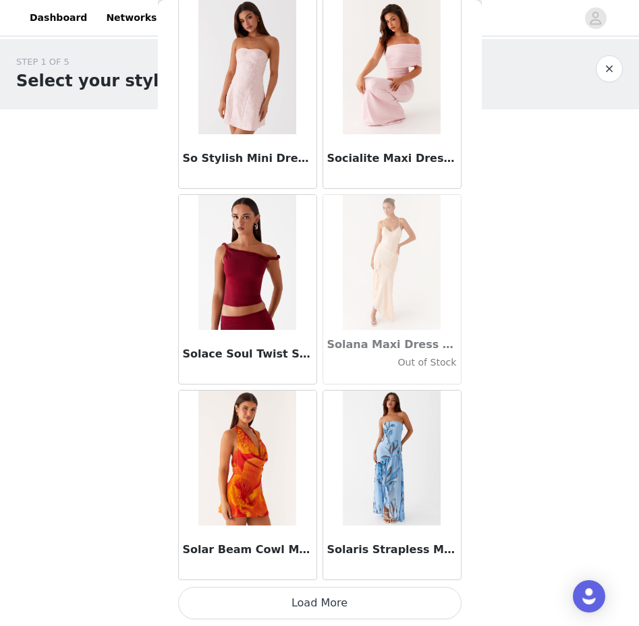
click at [304, 603] on button "Load More" at bounding box center [319, 603] width 283 height 32
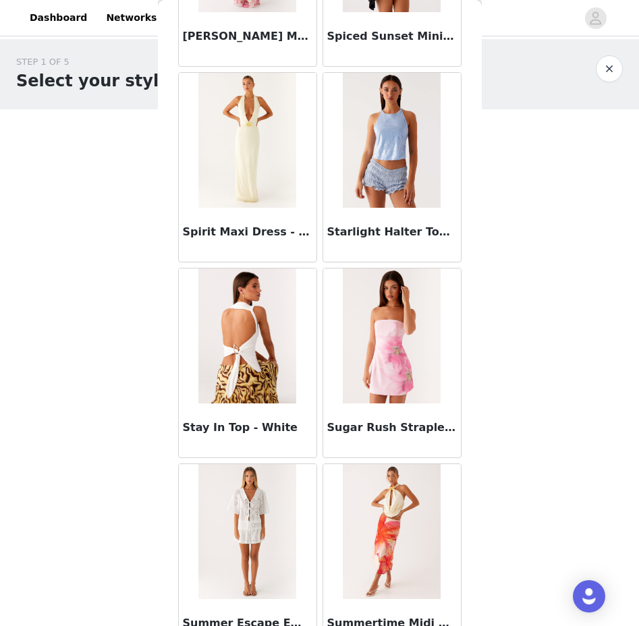
scroll to position [73823, 0]
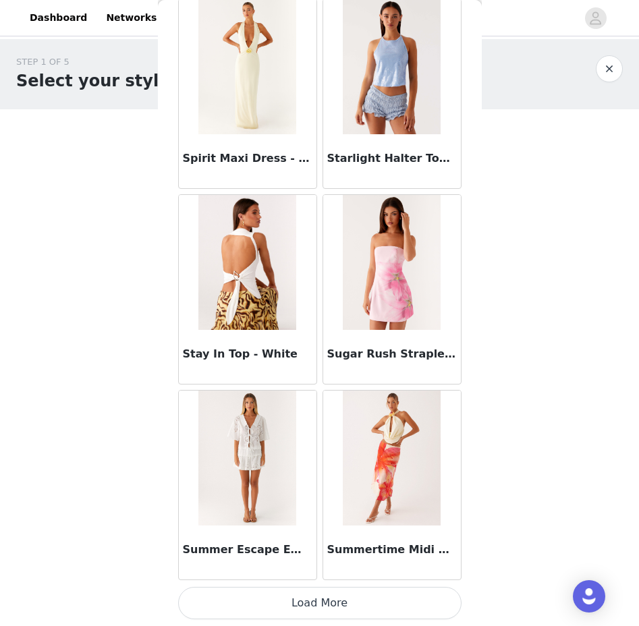
click at [328, 600] on button "Load More" at bounding box center [319, 603] width 283 height 32
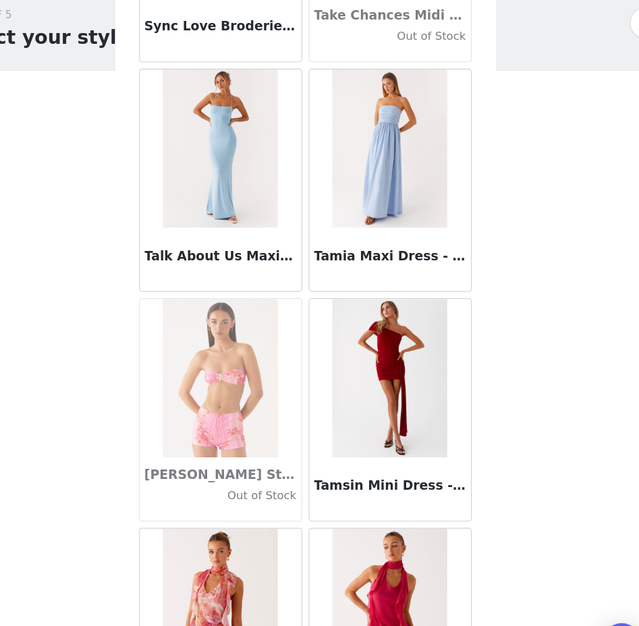
scroll to position [75779, 0]
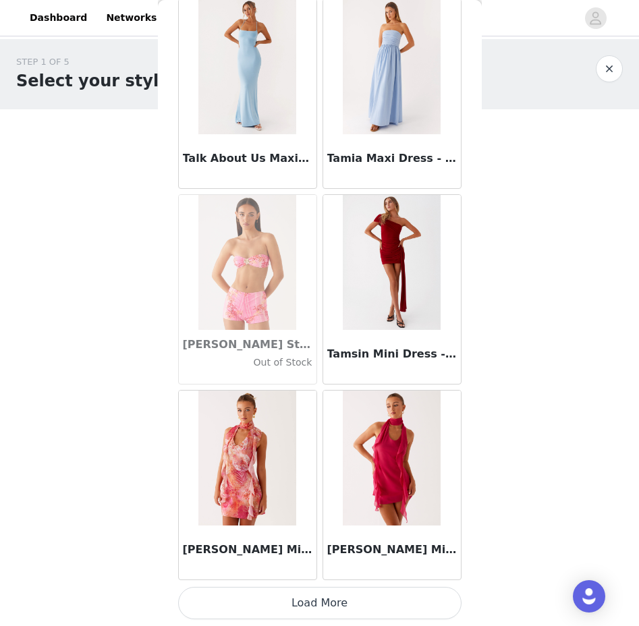
click at [273, 604] on button "Load More" at bounding box center [319, 603] width 283 height 32
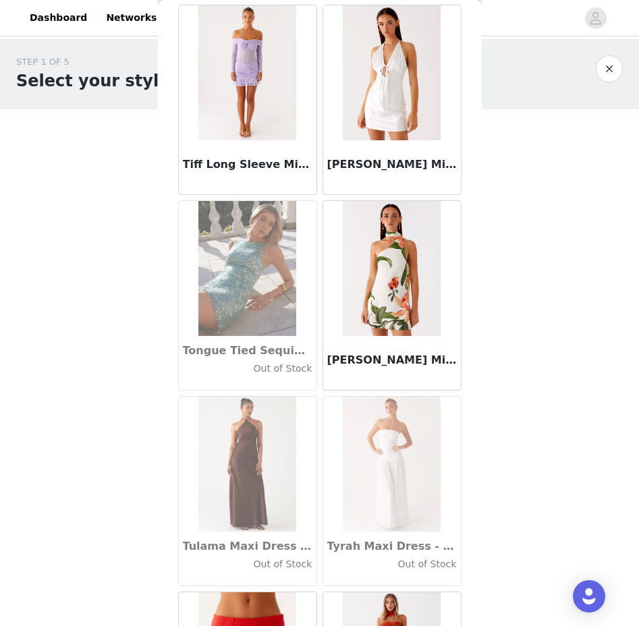
scroll to position [77736, 0]
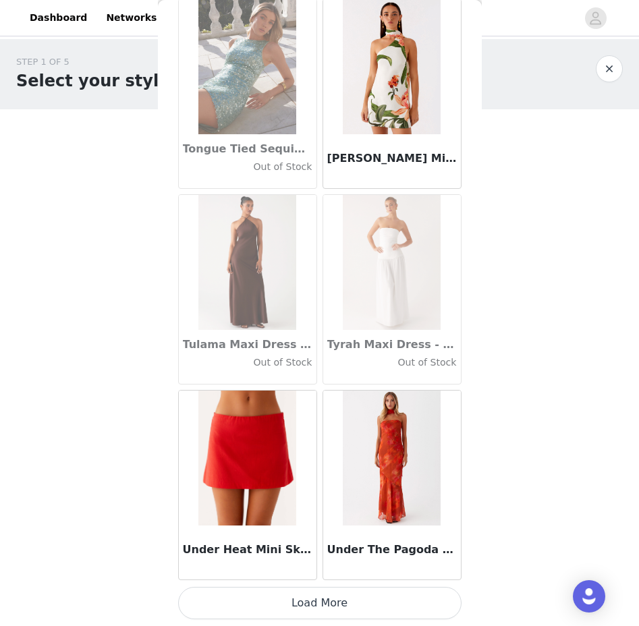
click at [277, 596] on button "Load More" at bounding box center [319, 603] width 283 height 32
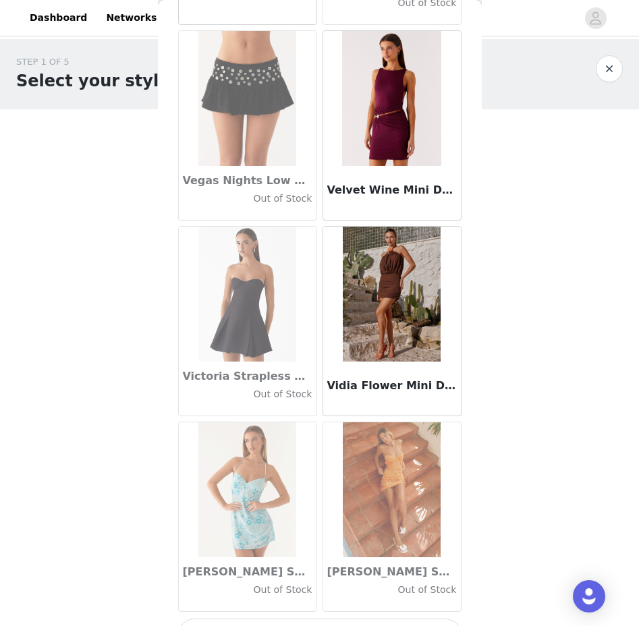
scroll to position [79692, 0]
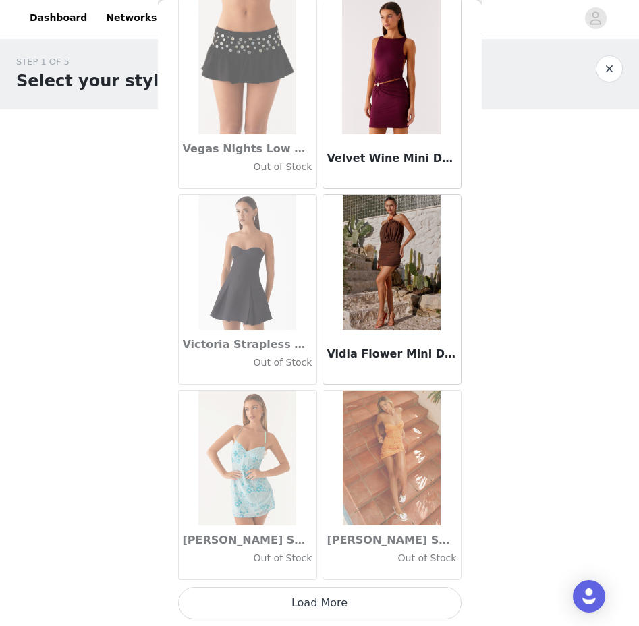
click at [324, 609] on button "Load More" at bounding box center [319, 603] width 283 height 32
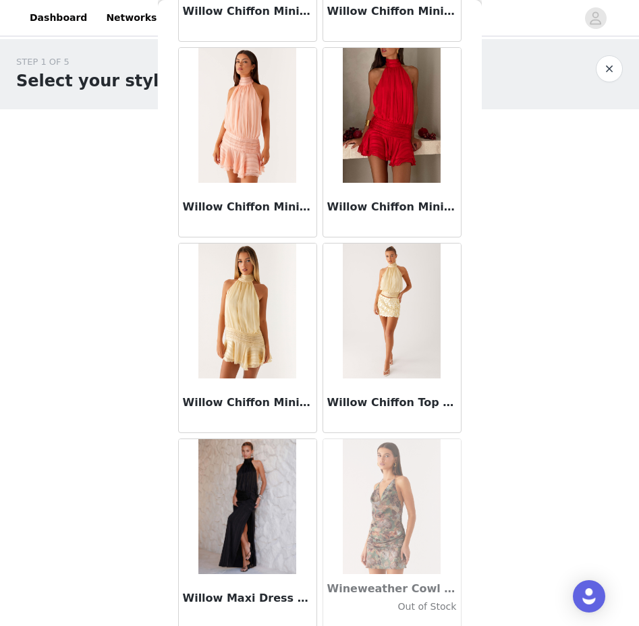
scroll to position [81648, 0]
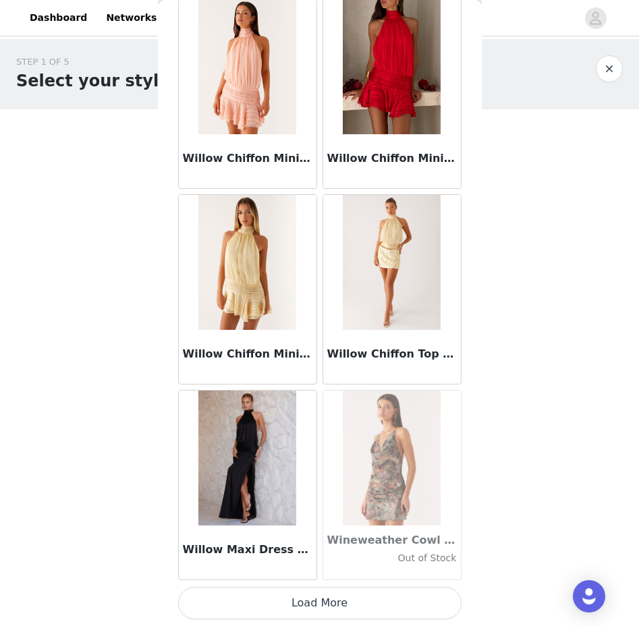
click at [273, 608] on button "Load More" at bounding box center [319, 603] width 283 height 32
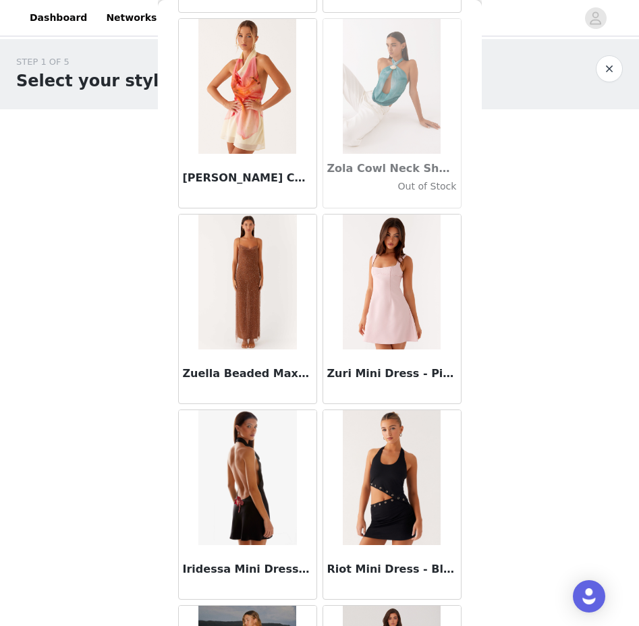
scroll to position [83605, 0]
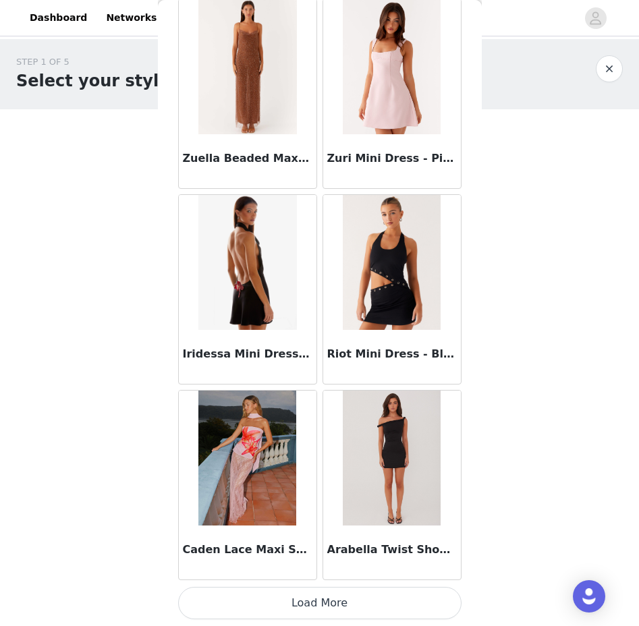
click at [304, 602] on button "Load More" at bounding box center [319, 603] width 283 height 32
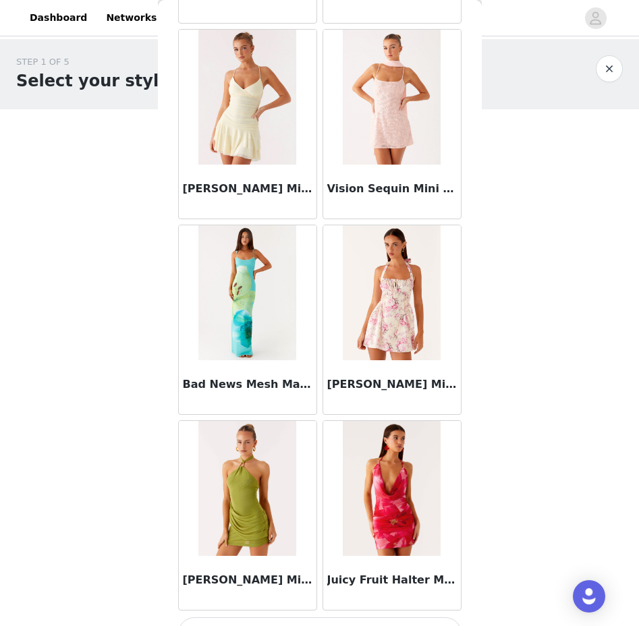
scroll to position [85561, 0]
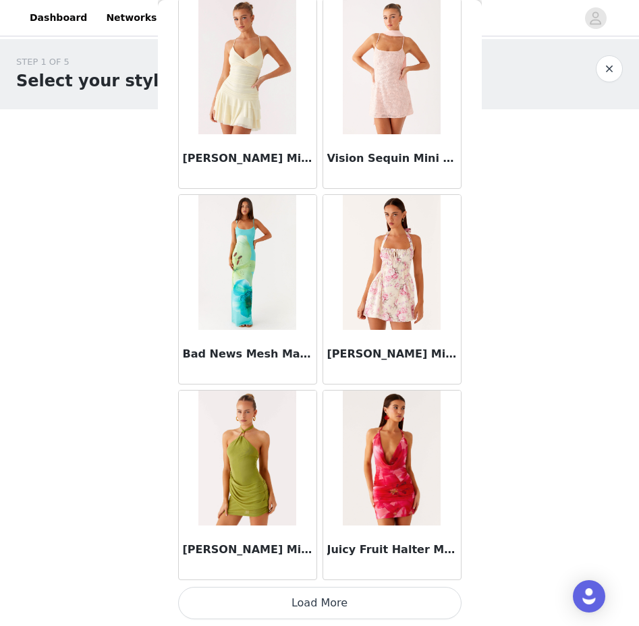
click at [287, 598] on button "Load More" at bounding box center [319, 603] width 283 height 32
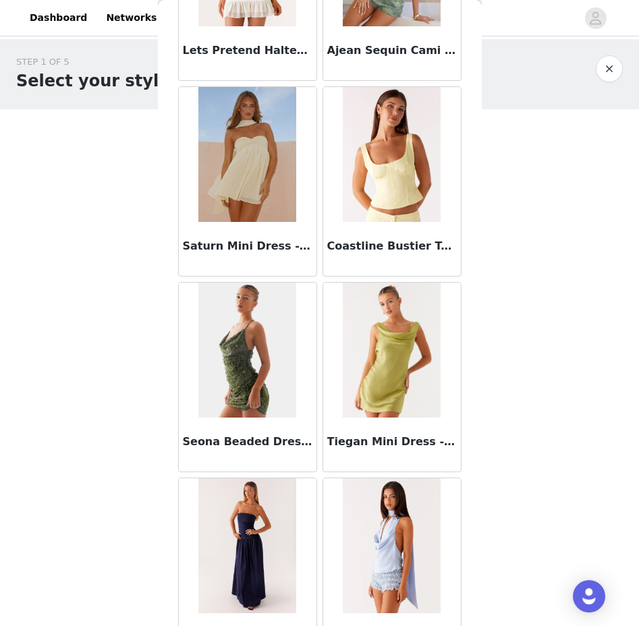
scroll to position [87517, 0]
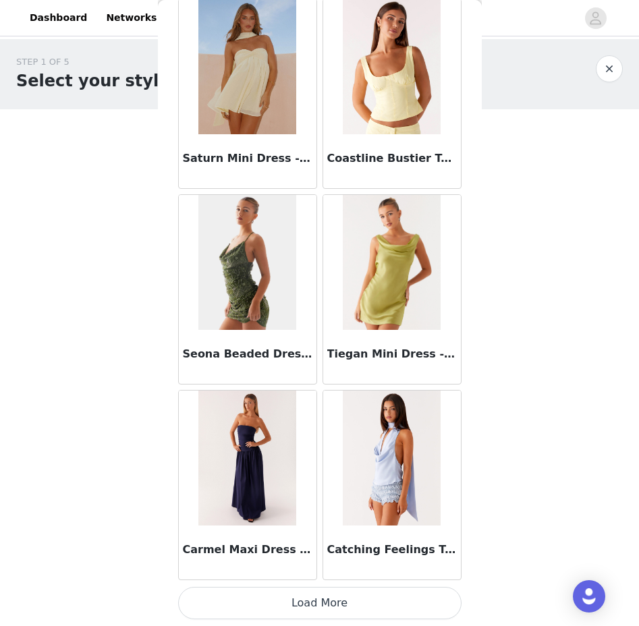
click at [297, 607] on button "Load More" at bounding box center [319, 603] width 283 height 32
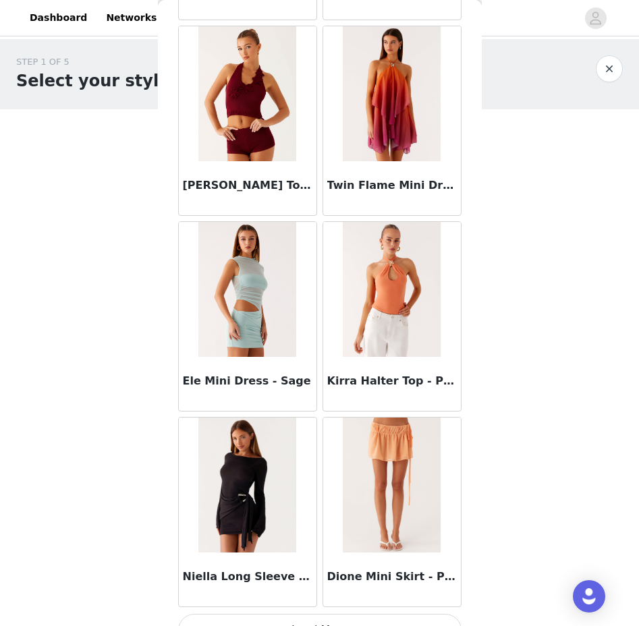
scroll to position [89474, 0]
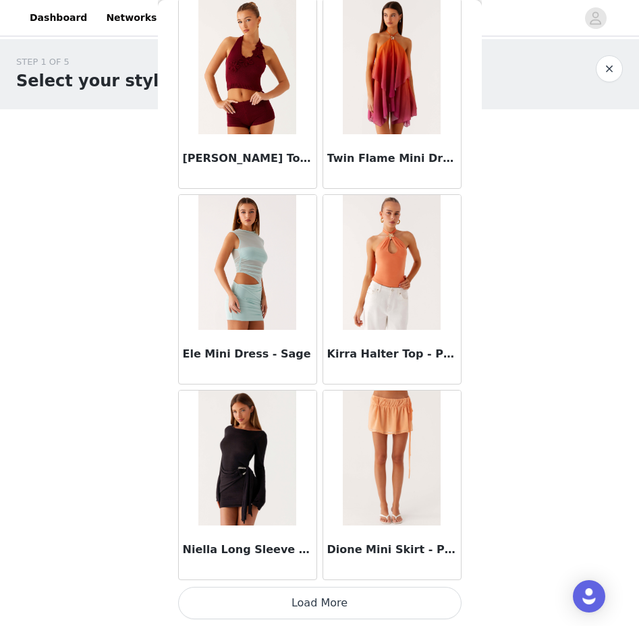
click at [312, 606] on button "Load More" at bounding box center [319, 603] width 283 height 32
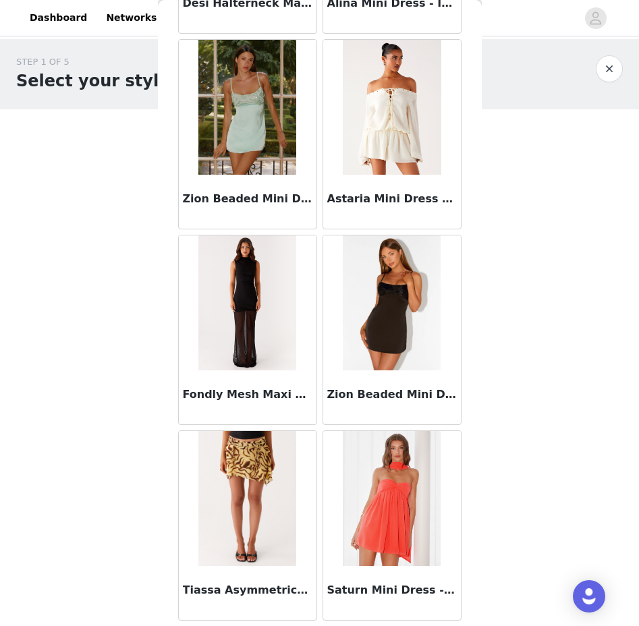
scroll to position [91430, 0]
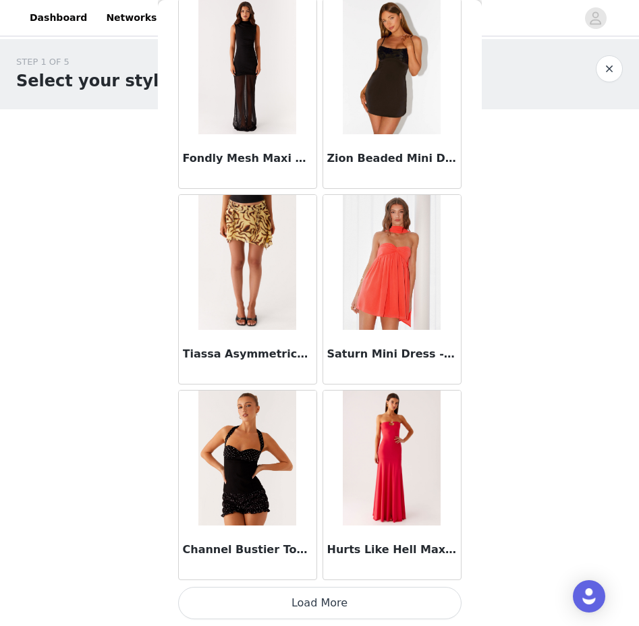
click at [282, 602] on button "Load More" at bounding box center [319, 603] width 283 height 32
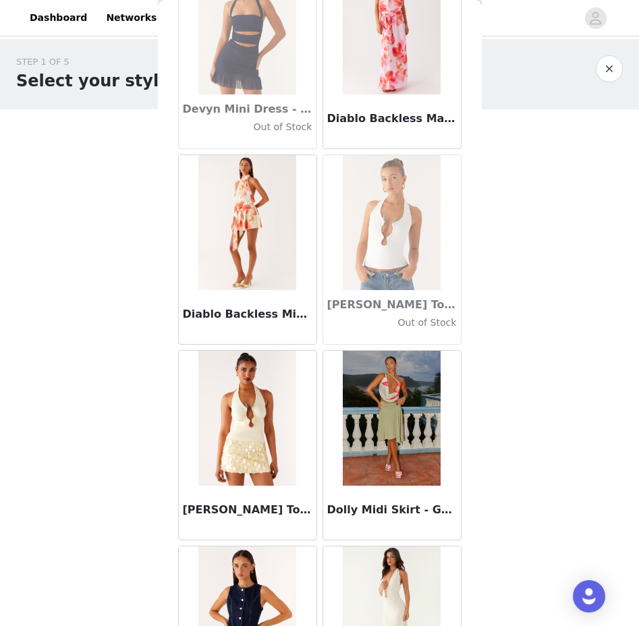
scroll to position [22721, 0]
